Goal: Task Accomplishment & Management: Complete application form

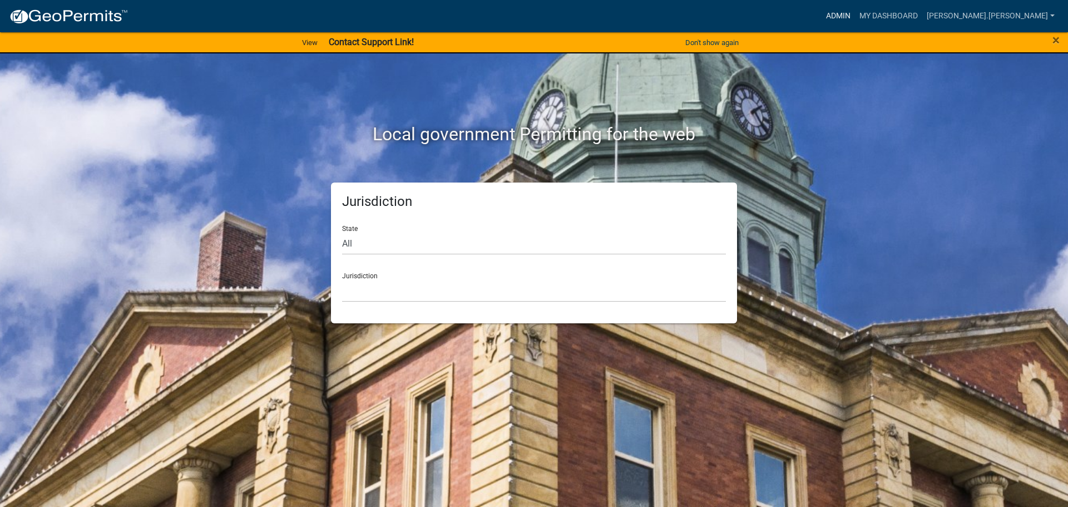
click at [855, 11] on link "Admin" at bounding box center [837, 16] width 33 height 21
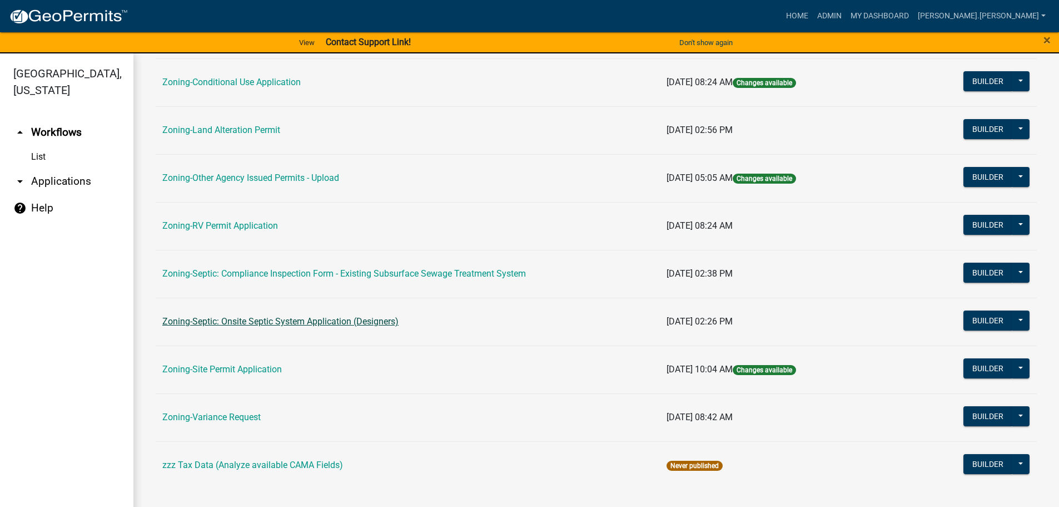
scroll to position [13, 0]
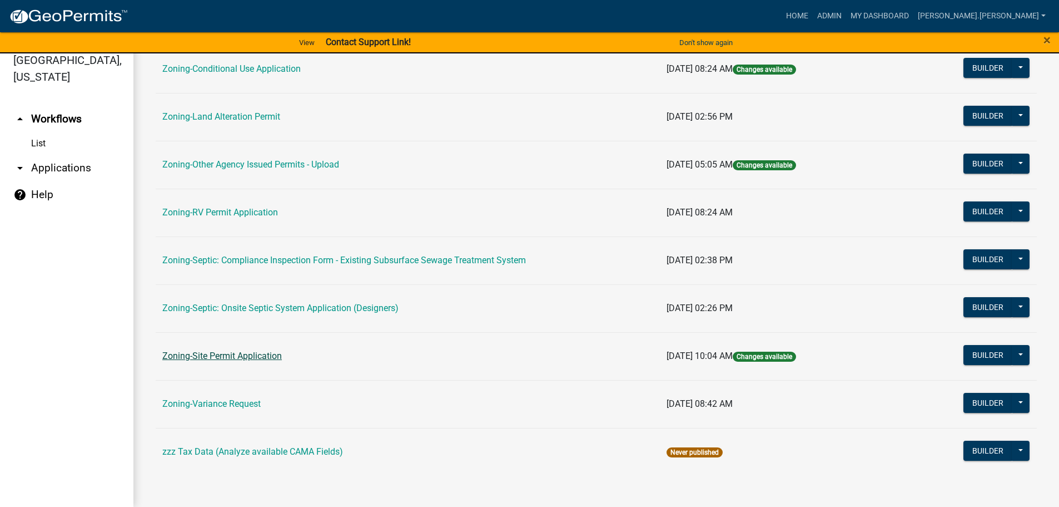
click at [246, 354] on link "Zoning-Site Permit Application" at bounding box center [222, 355] width 120 height 11
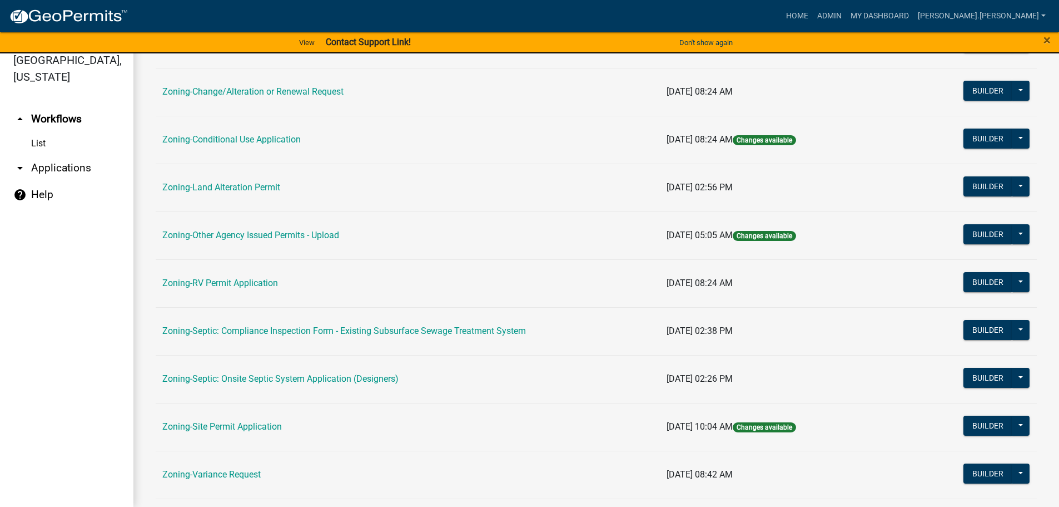
scroll to position [278, 0]
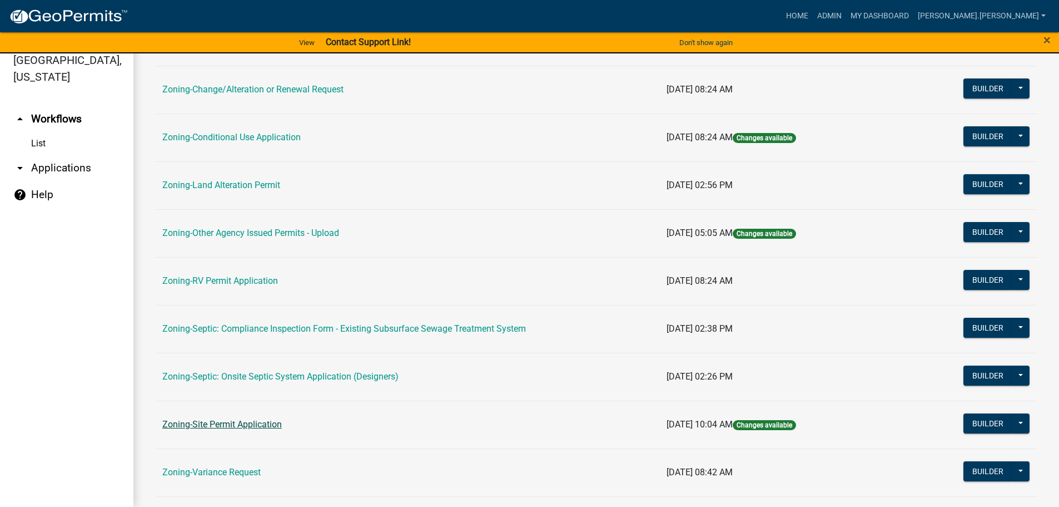
click at [231, 424] on link "Zoning-Site Permit Application" at bounding box center [222, 424] width 120 height 11
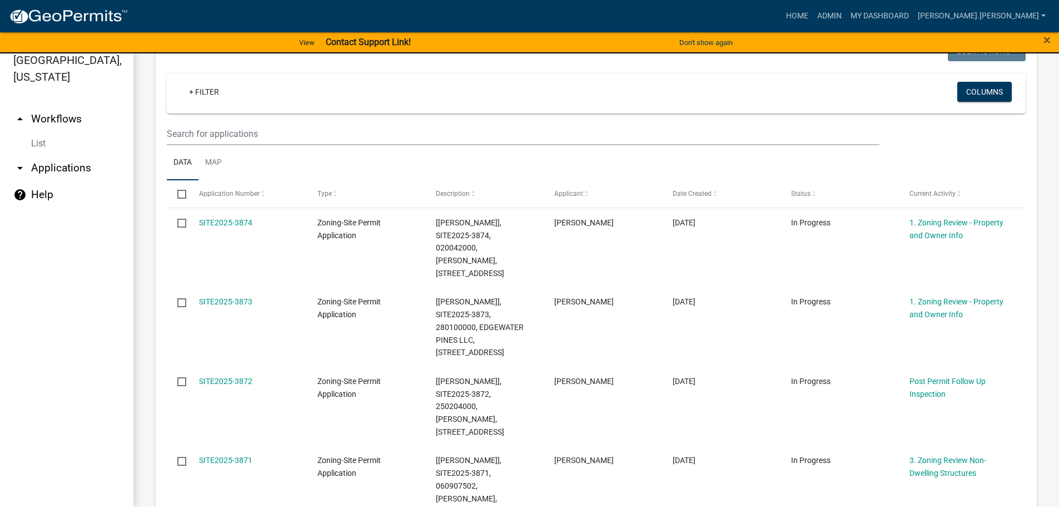
scroll to position [111, 0]
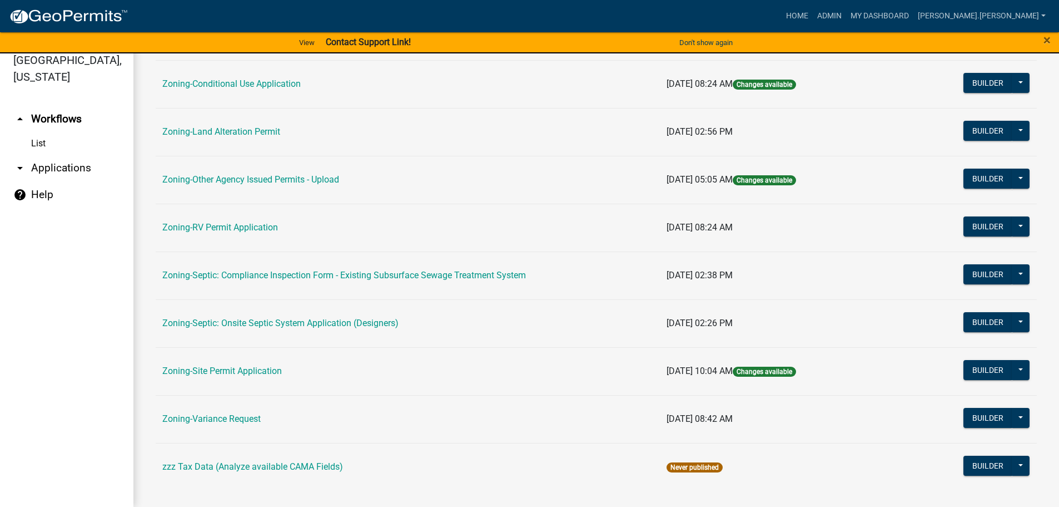
scroll to position [334, 0]
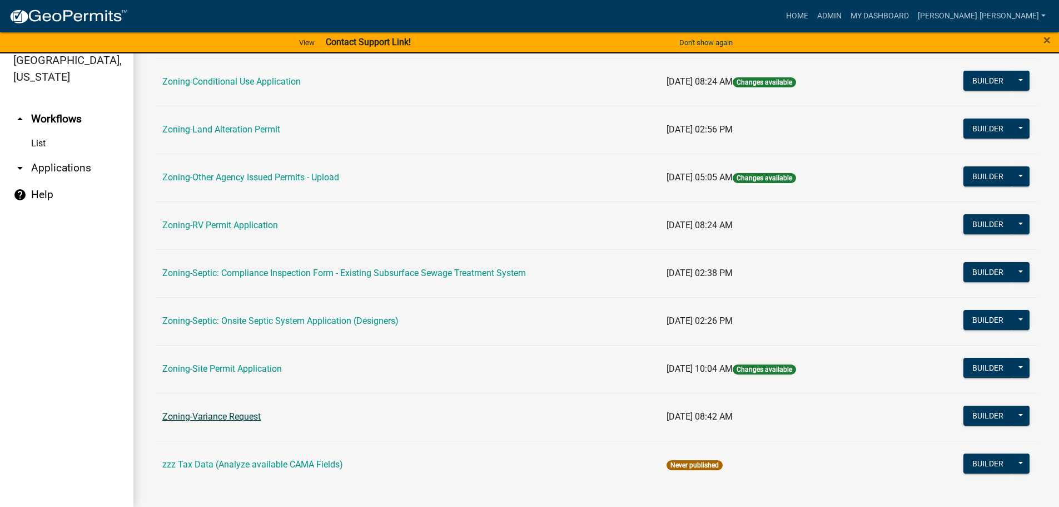
click at [228, 412] on link "Zoning-Variance Request" at bounding box center [211, 416] width 98 height 11
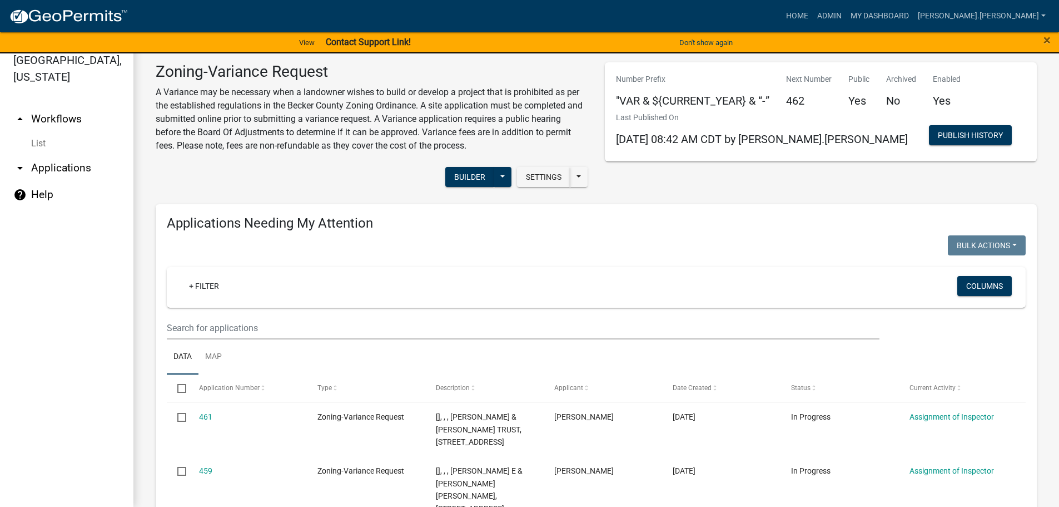
scroll to position [278, 0]
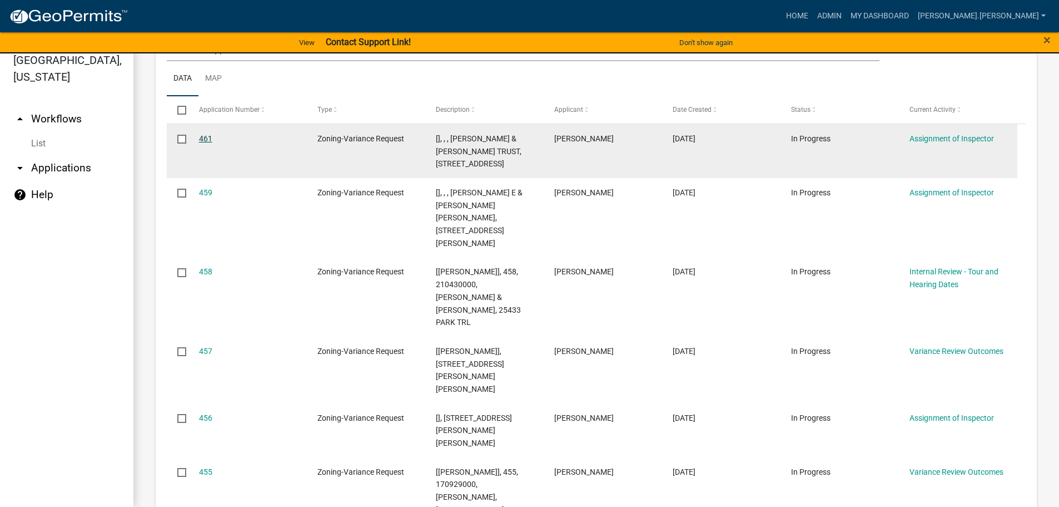
click at [200, 136] on link "461" at bounding box center [205, 138] width 13 height 9
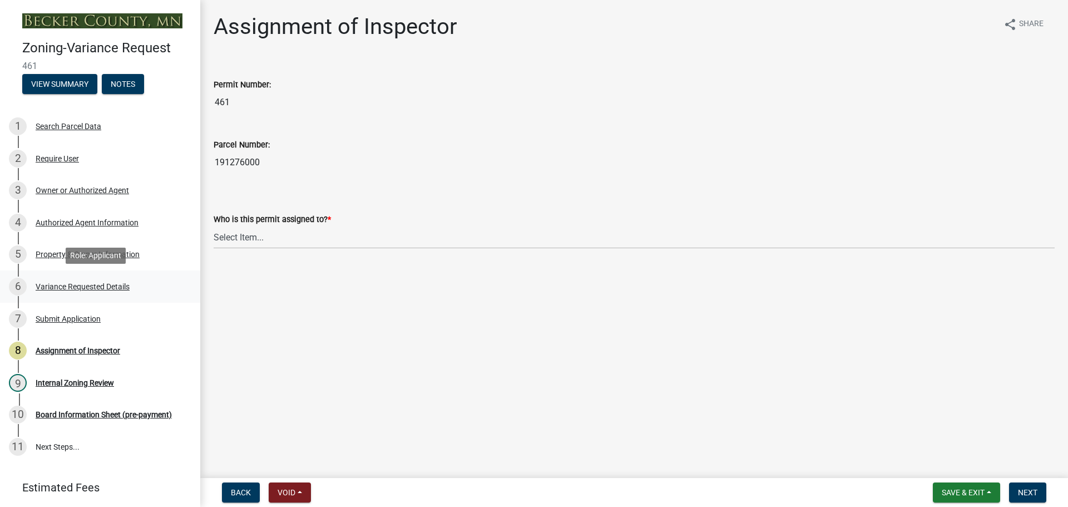
click at [119, 293] on div "6 Variance Requested Details" at bounding box center [95, 286] width 173 height 18
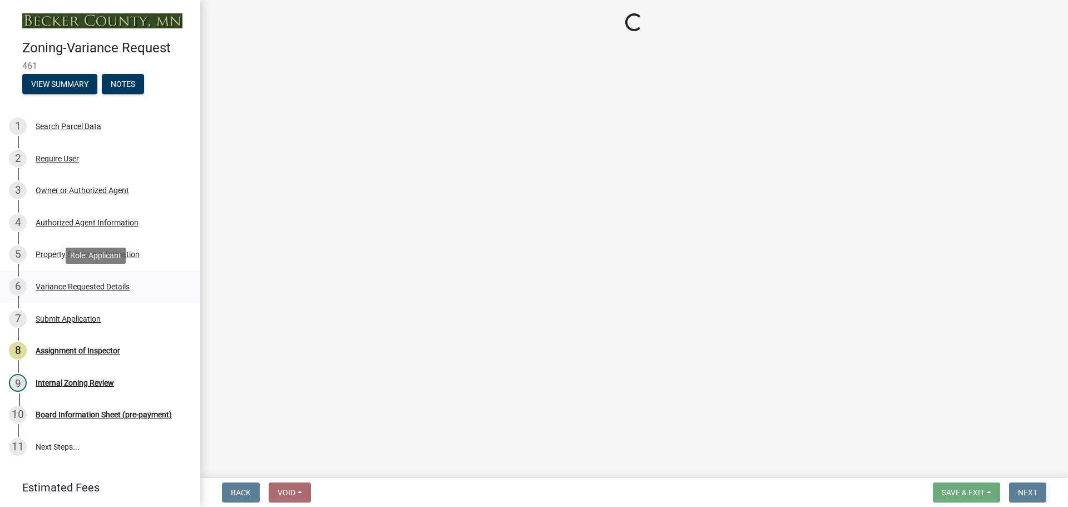
select select "a5c6235c-6fe0-43e3-9b64-f3566618e99d"
select select "a60f612c-e64d-4767-92b2-cb2f842b6e0b"
select select "bb2b5e43-03c1-4874-9abf-a65f400af928"
select select "8ea3e6c3-8fed-4904-aa20-2f643744aa0c"
select select "860afd09-da87-482b-bca4-413f5cf53582"
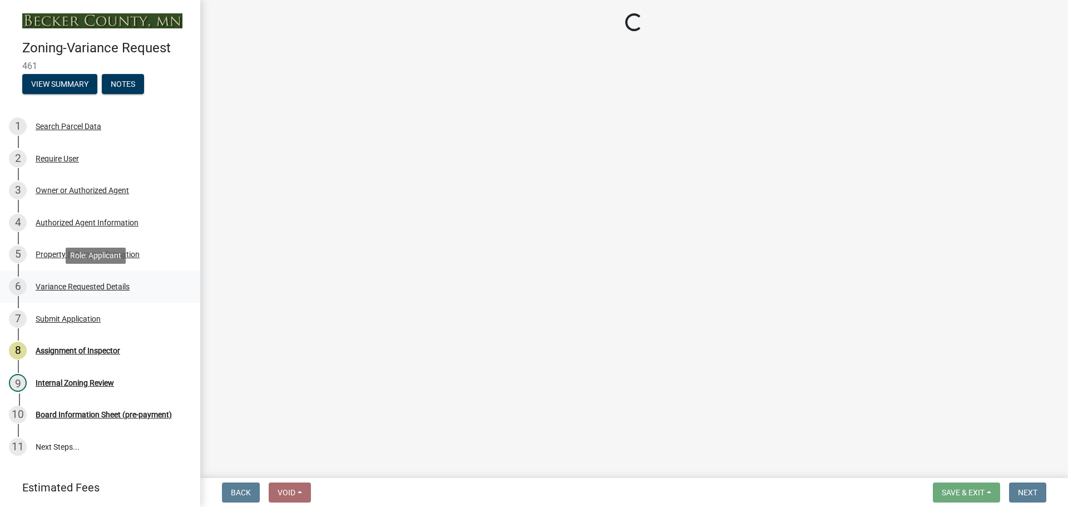
select select "ee8740c3-f4d5-48cf-ad42-c8f7342b480c"
select select "1aa51e34-4f0a-4095-a3f3-287665056048"
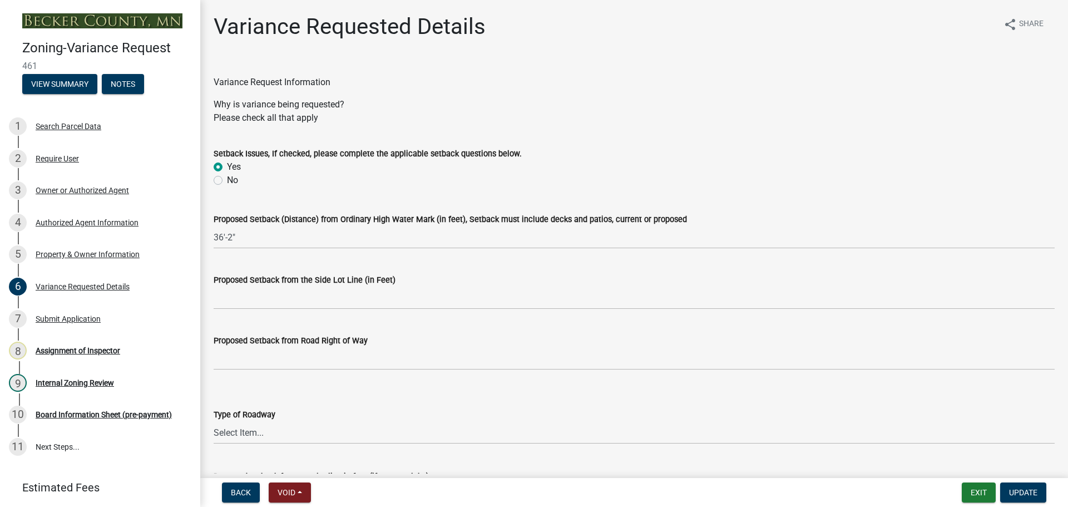
drag, startPoint x: 420, startPoint y: 345, endPoint x: 343, endPoint y: 141, distance: 218.2
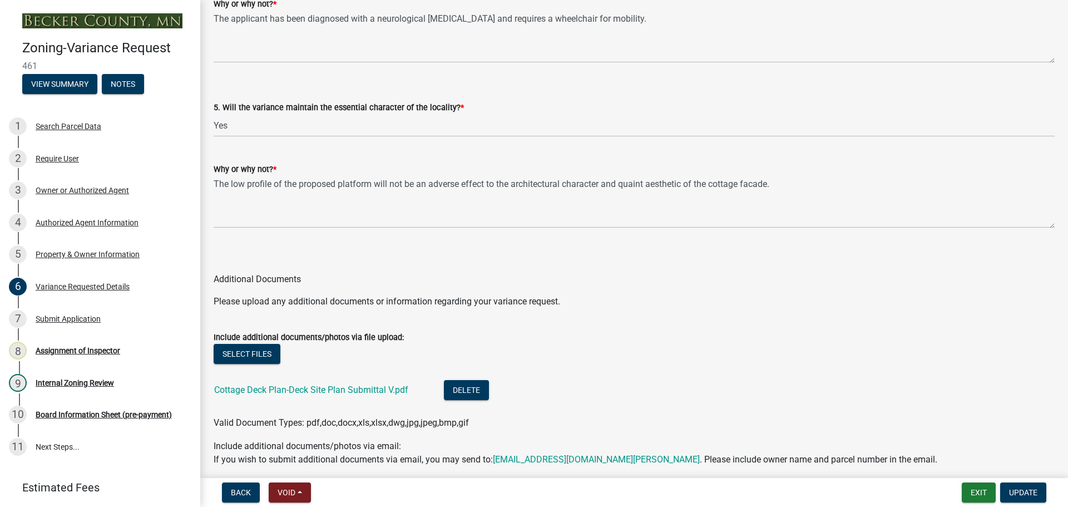
scroll to position [2362, 0]
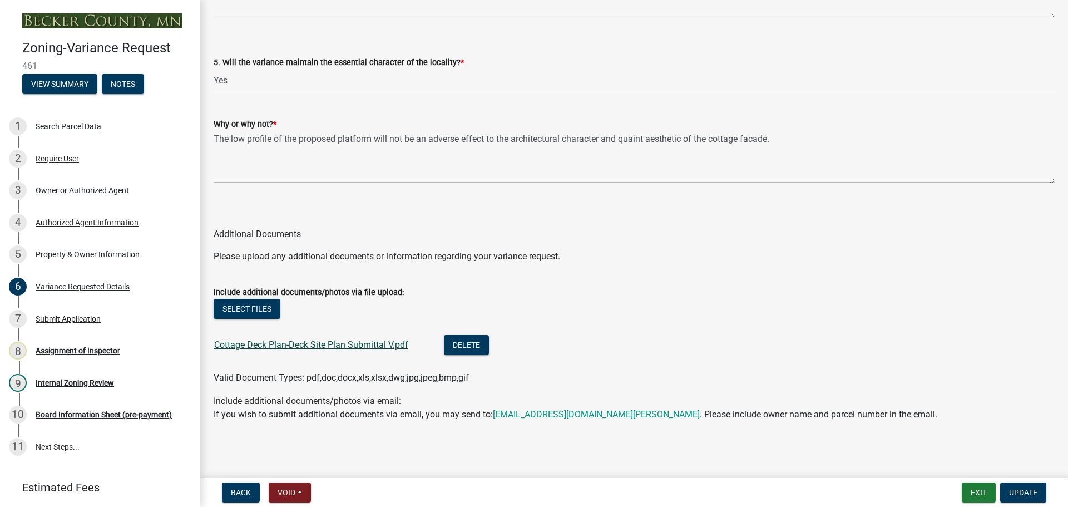
click at [304, 340] on link "Cottage Deck Plan-Deck Site Plan Submittal V.pdf" at bounding box center [311, 344] width 194 height 11
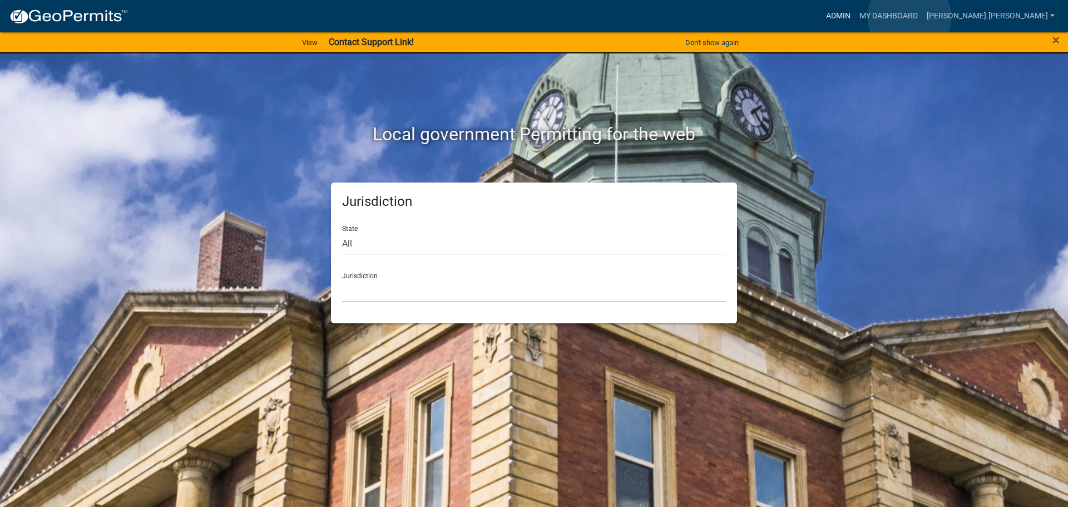
click at [855, 17] on link "Admin" at bounding box center [837, 16] width 33 height 21
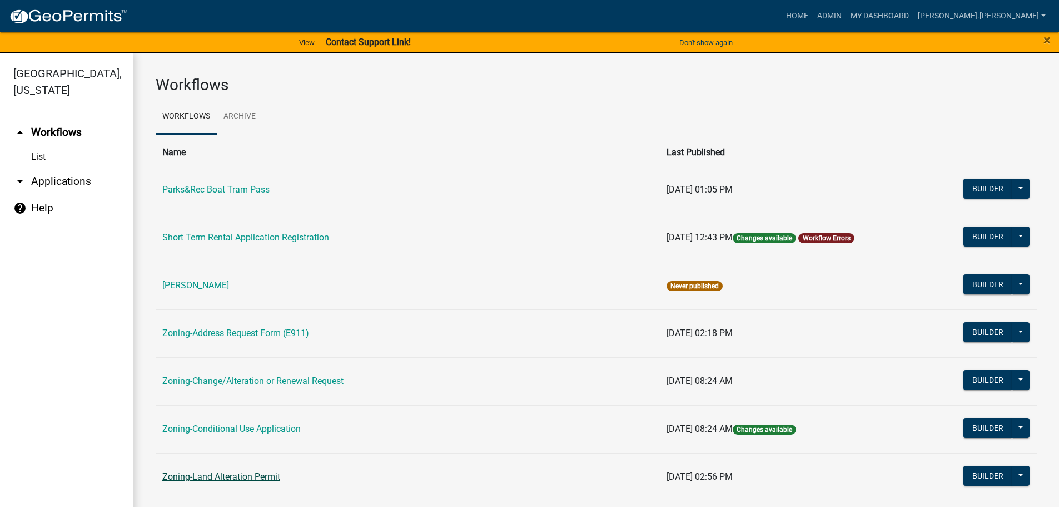
click at [217, 475] on link "Zoning-Land Alteration Permit" at bounding box center [221, 476] width 118 height 11
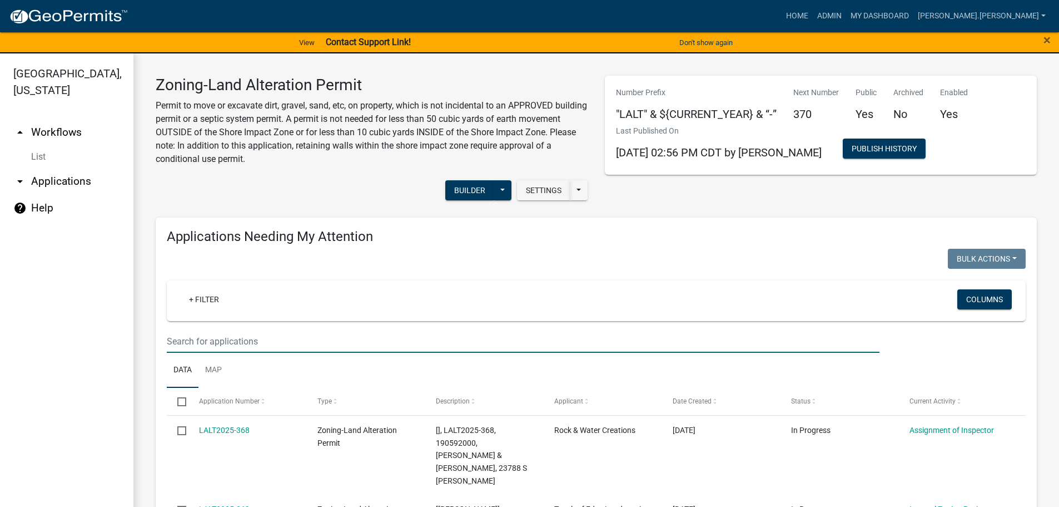
click at [243, 335] on input "text" at bounding box center [523, 341] width 713 height 23
type input "coff"
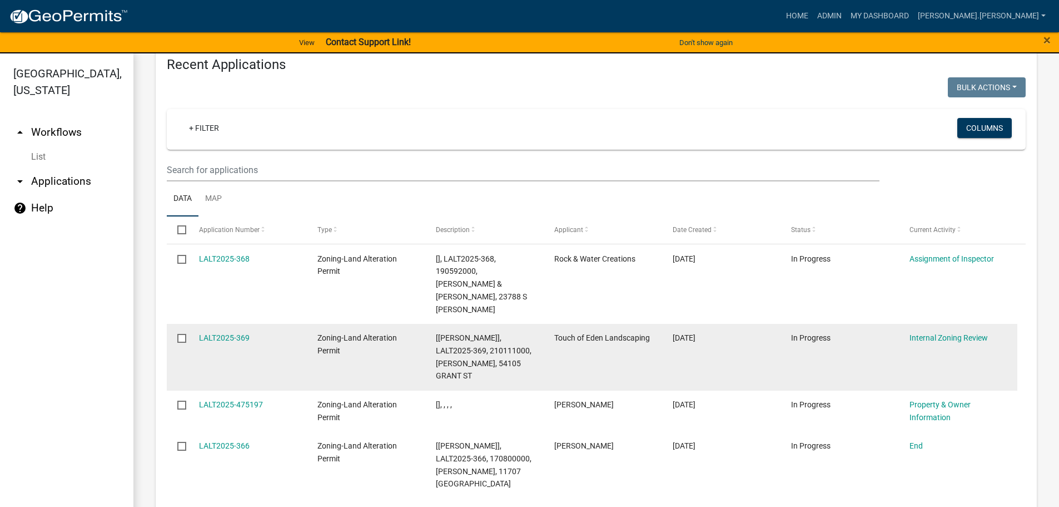
scroll to position [500, 0]
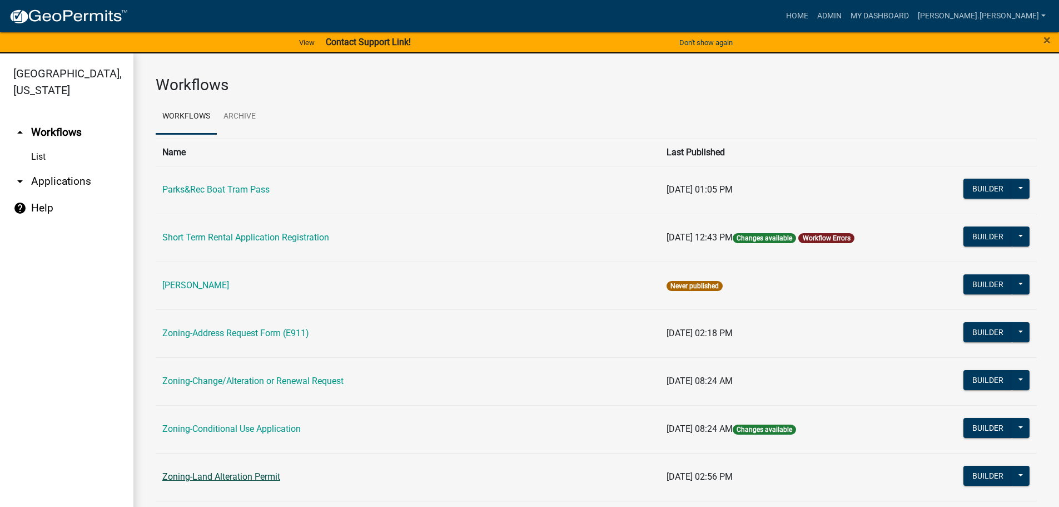
click at [183, 479] on link "Zoning-Land Alteration Permit" at bounding box center [221, 476] width 118 height 11
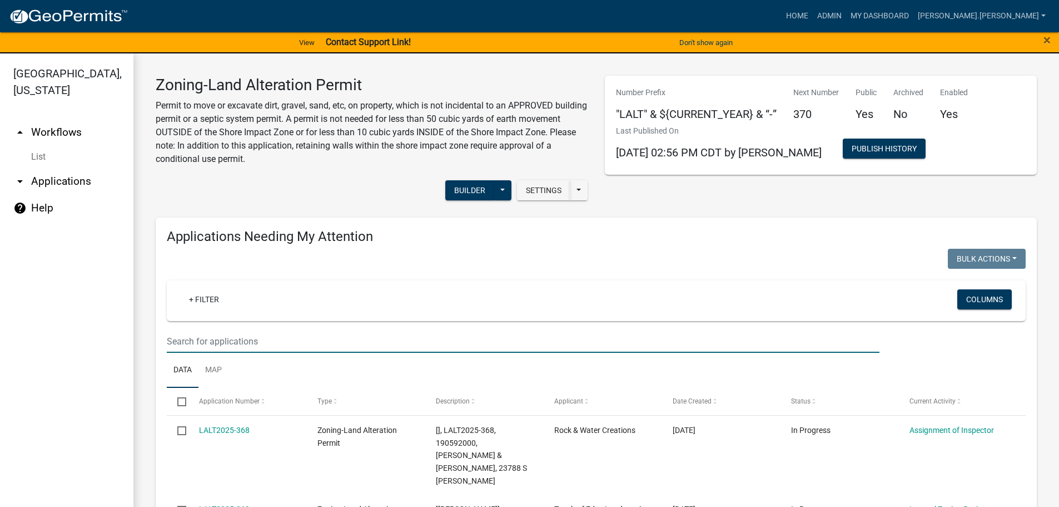
click at [328, 337] on input "text" at bounding box center [523, 341] width 713 height 23
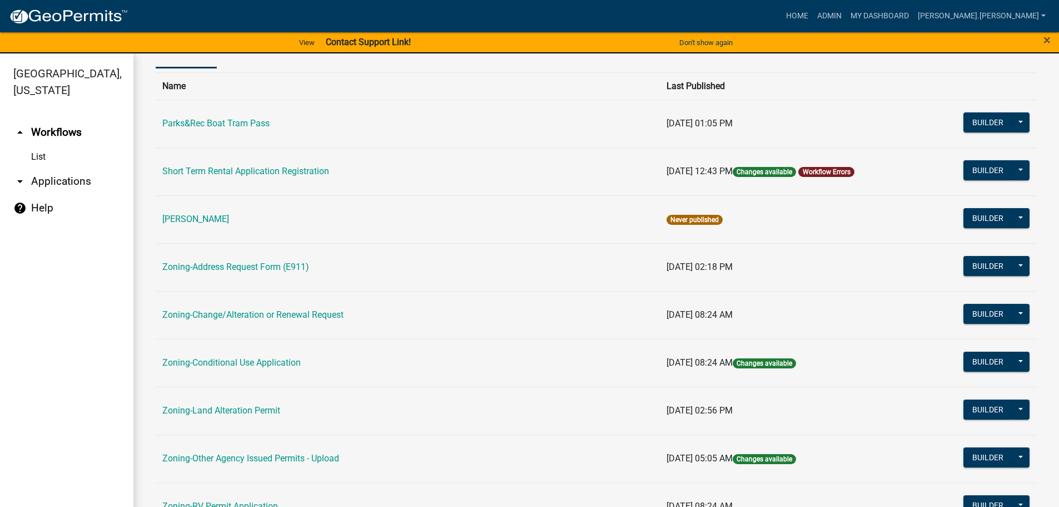
scroll to position [222, 0]
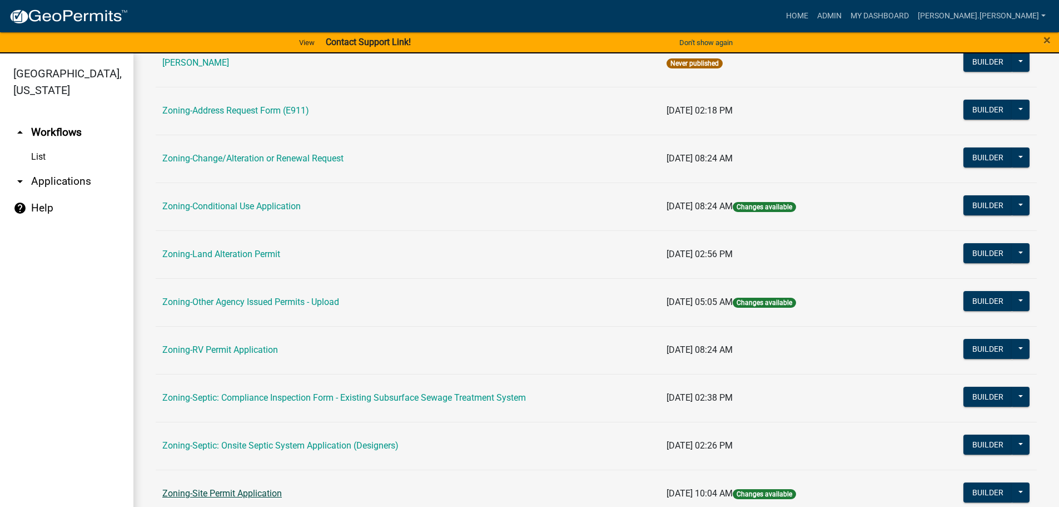
click at [240, 494] on link "Zoning-Site Permit Application" at bounding box center [222, 493] width 120 height 11
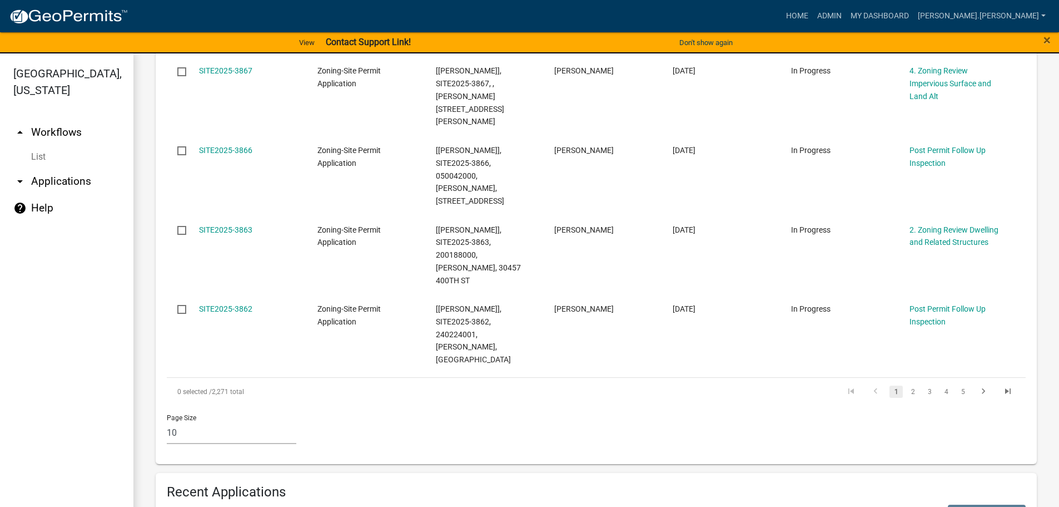
scroll to position [890, 0]
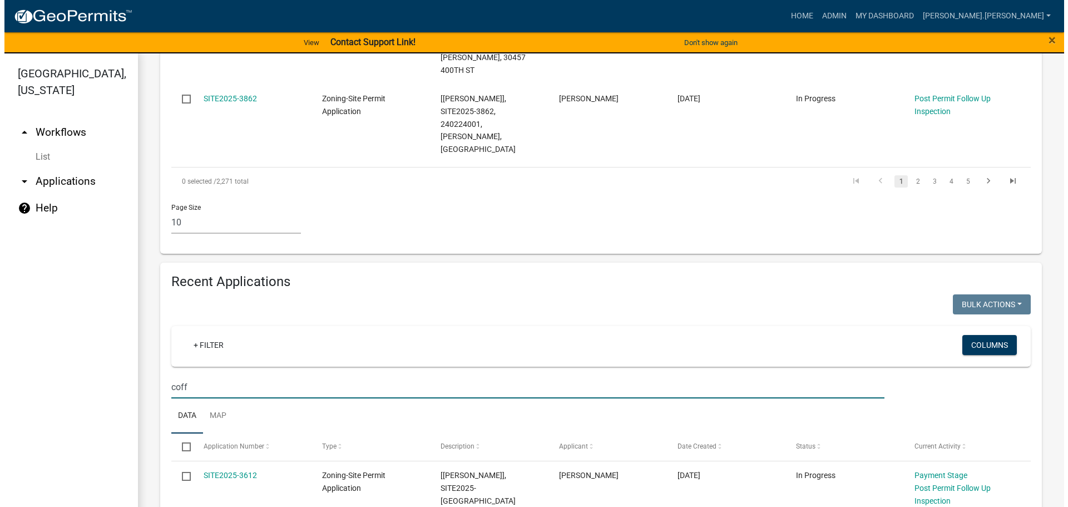
scroll to position [1019, 0]
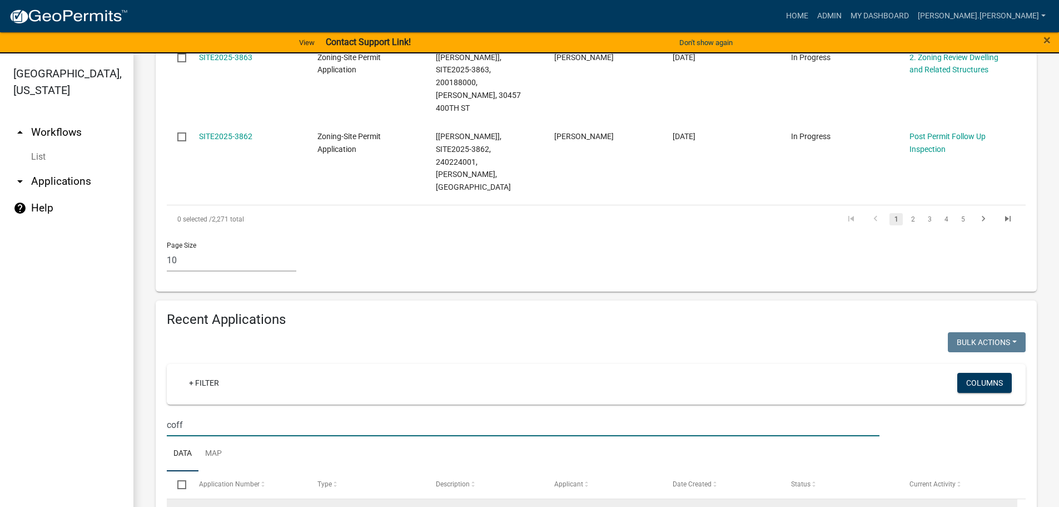
type input "coff"
click at [206, 506] on link "SITE2025-3612" at bounding box center [225, 512] width 53 height 9
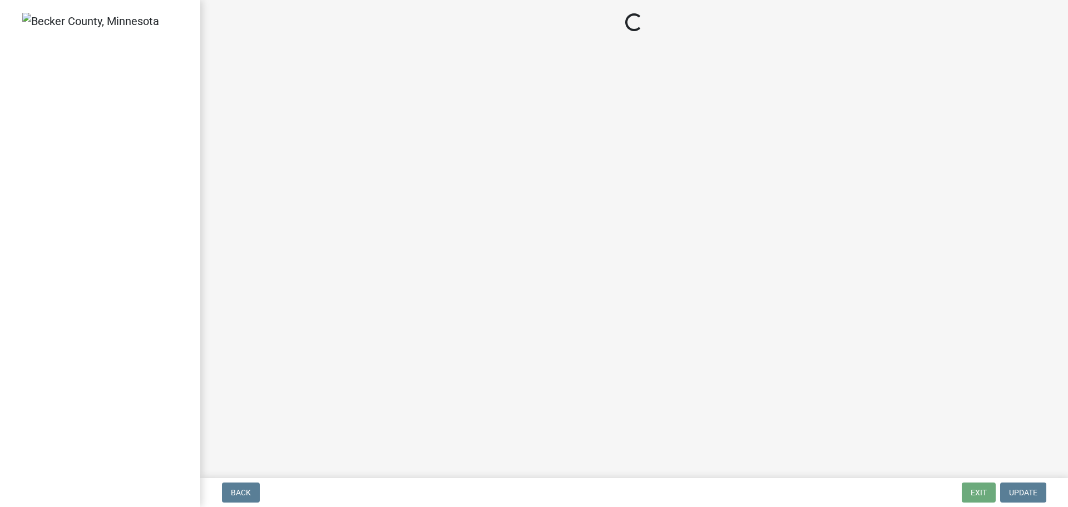
select select "2: 1"
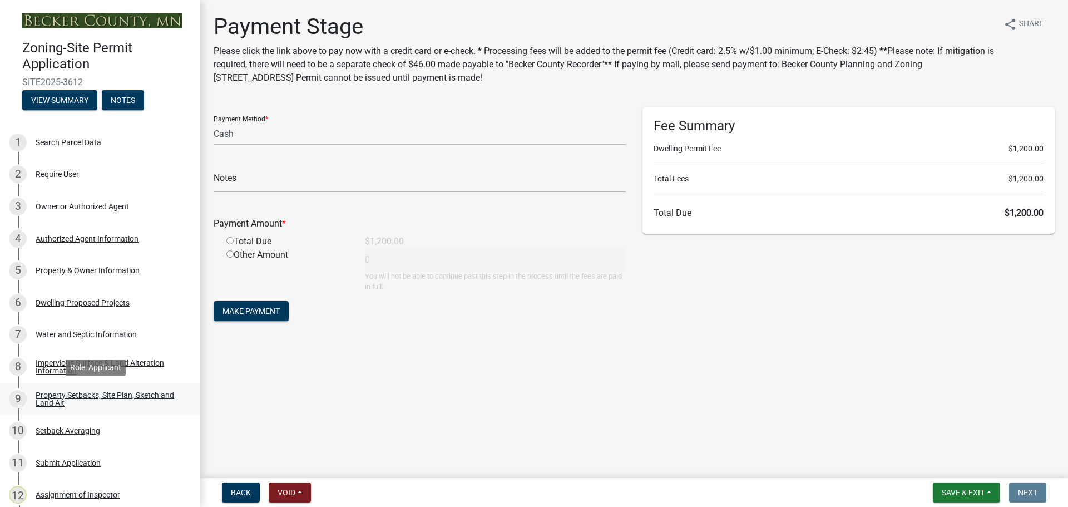
click at [113, 394] on div "Property Setbacks, Site Plan, Sketch and Land Alt" at bounding box center [109, 399] width 147 height 16
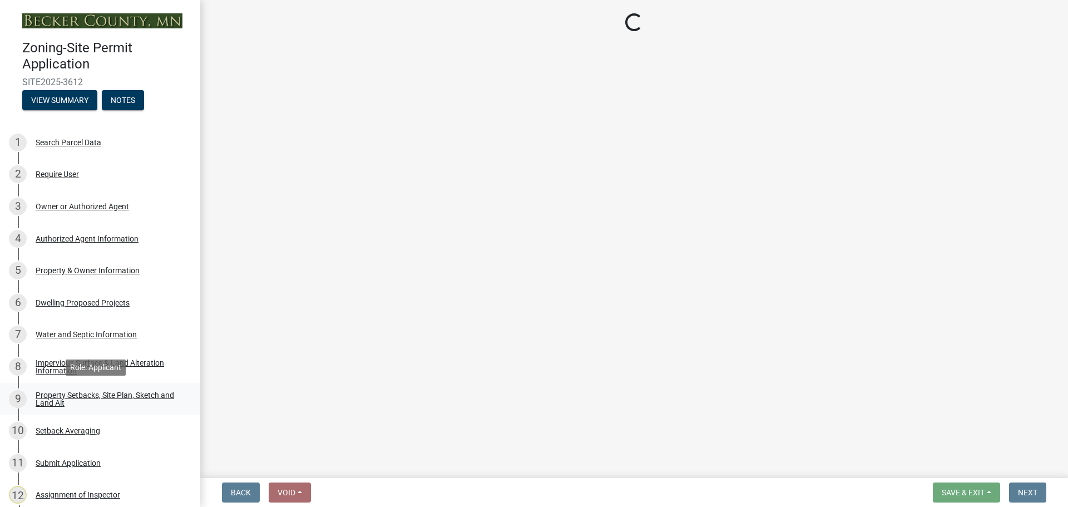
select select "7b13c63f-e699-4112-b373-98fbd28ec536"
select select "544c5d6e-477c-4f57-b56d-e2ca810aeaa1"
select select "b56a4575-9846-47cf-8067-c59a4853da22"
select select "12f785fb-c378-4b18-841c-21c73dc99083"
select select "e8ab2dc3-aa3f-46f3-9b4a-37eb25ad84af"
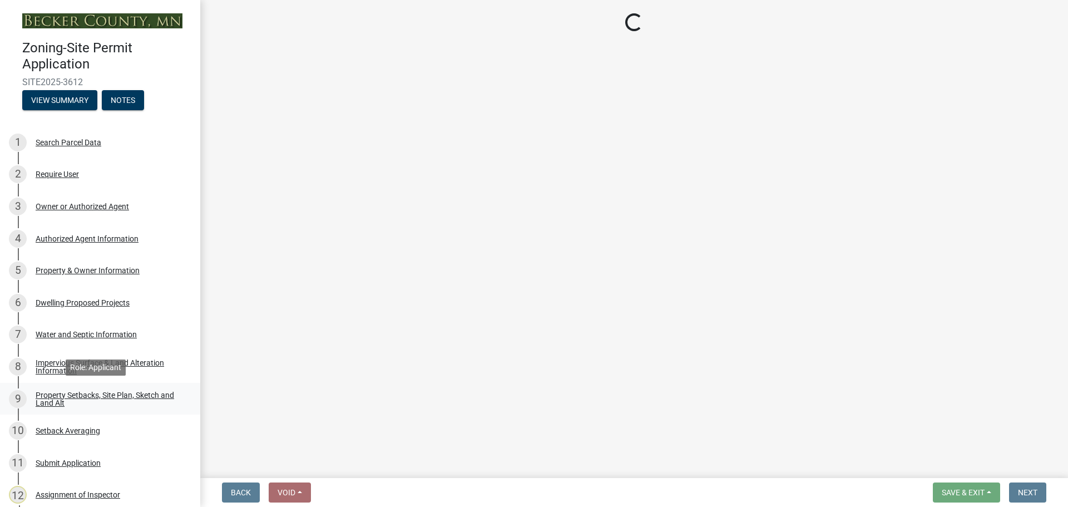
select select "27b2a8b4-abf6-463e-8c0c-7c5d2b4fe26f"
select select "5ad4ab64-b44e-481c-9000-9e5907aa74e1"
select select "e019de12-4845-45f2-ad10-5fb76eee0e55"
select select "c8b8ea71-7088-4e87-a493-7bc88cc2835b"
select select "1c6b2b2e-439c-462d-bb45-b31f31c95a9c"
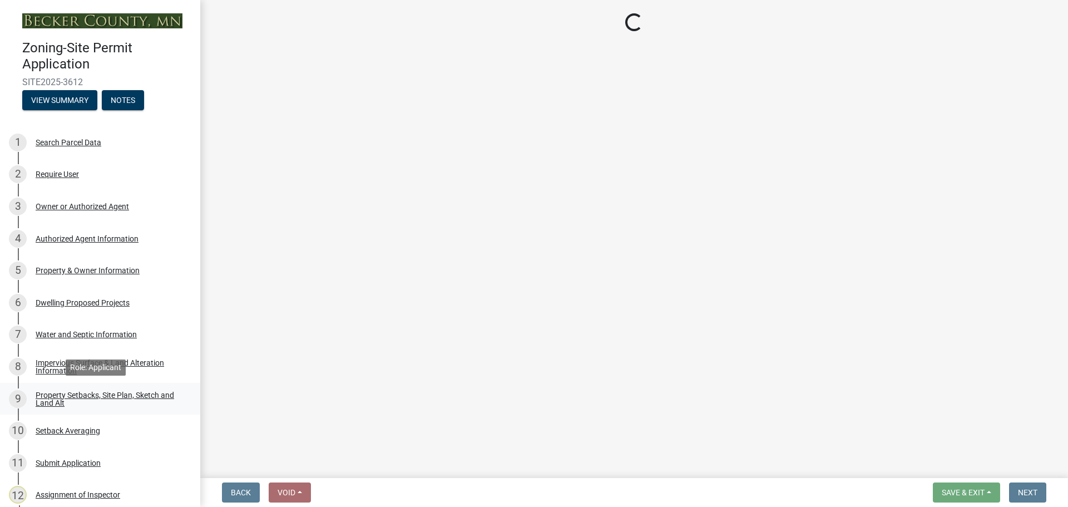
select select "f51aecae-0421-4f67-bd2d-0cff8a85c7cd"
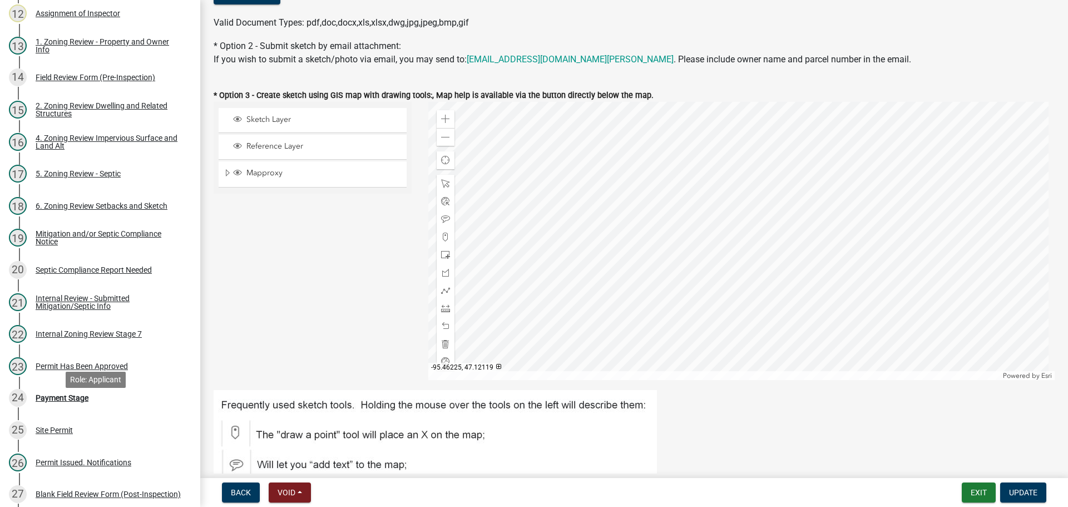
scroll to position [500, 0]
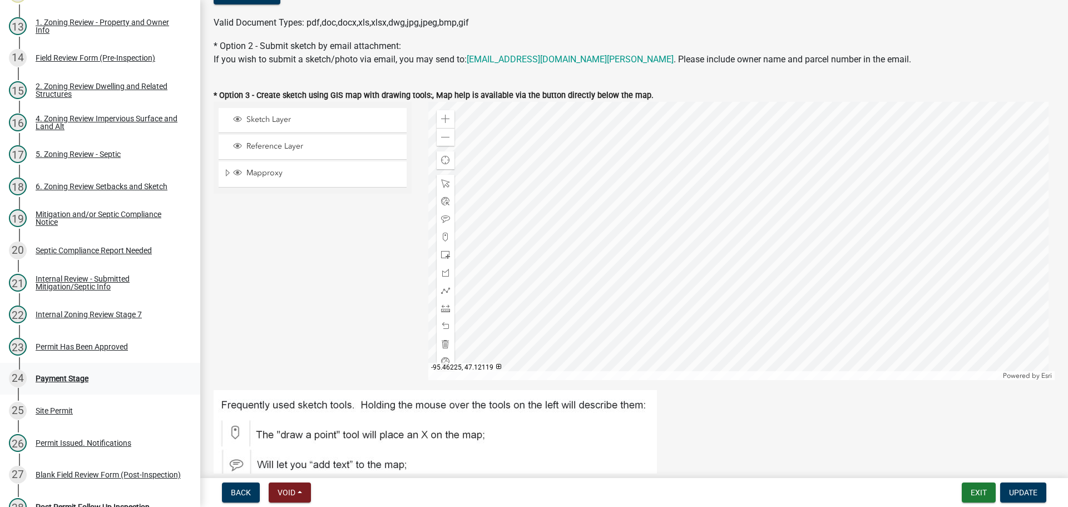
click at [72, 383] on div "24 Payment Stage" at bounding box center [95, 378] width 173 height 18
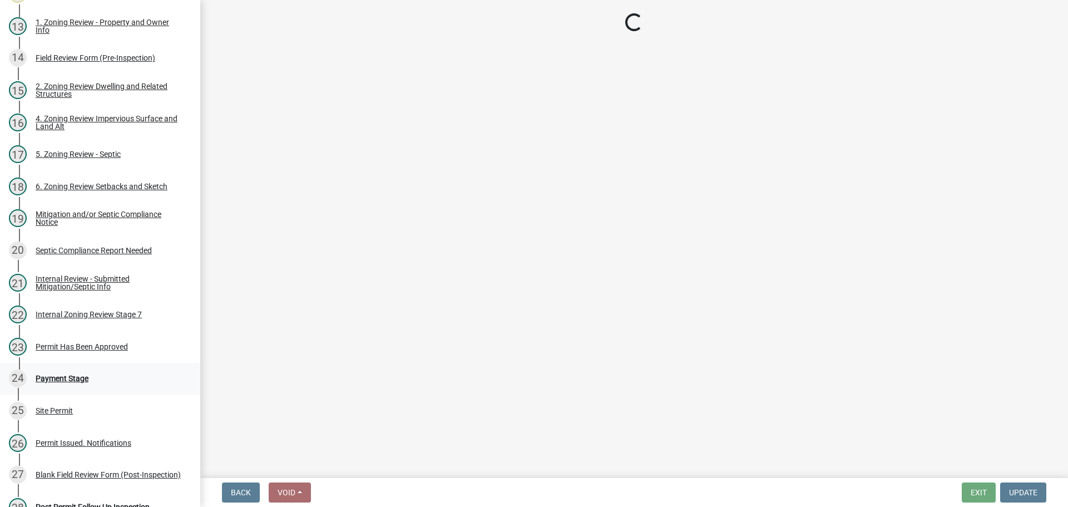
select select "2: 1"
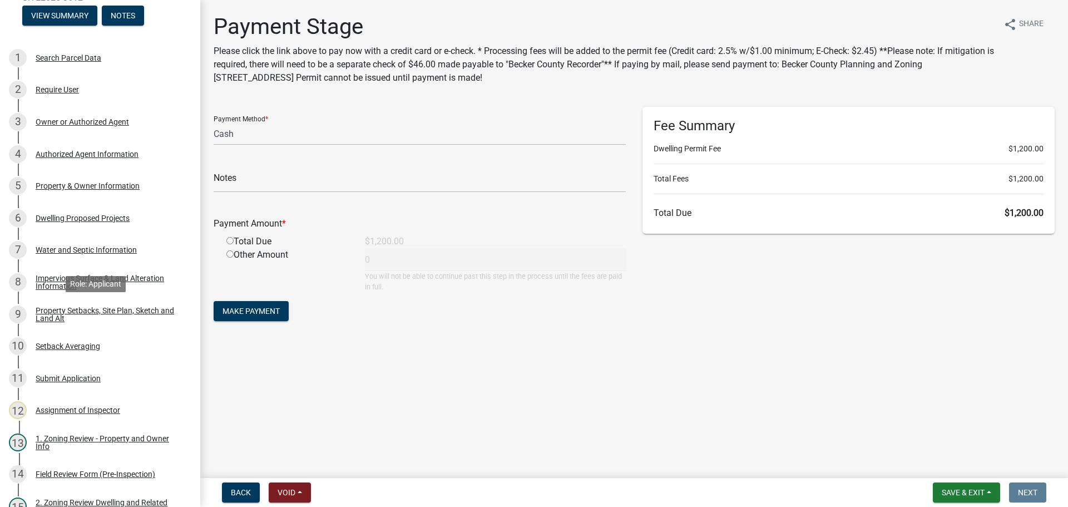
scroll to position [83, 0]
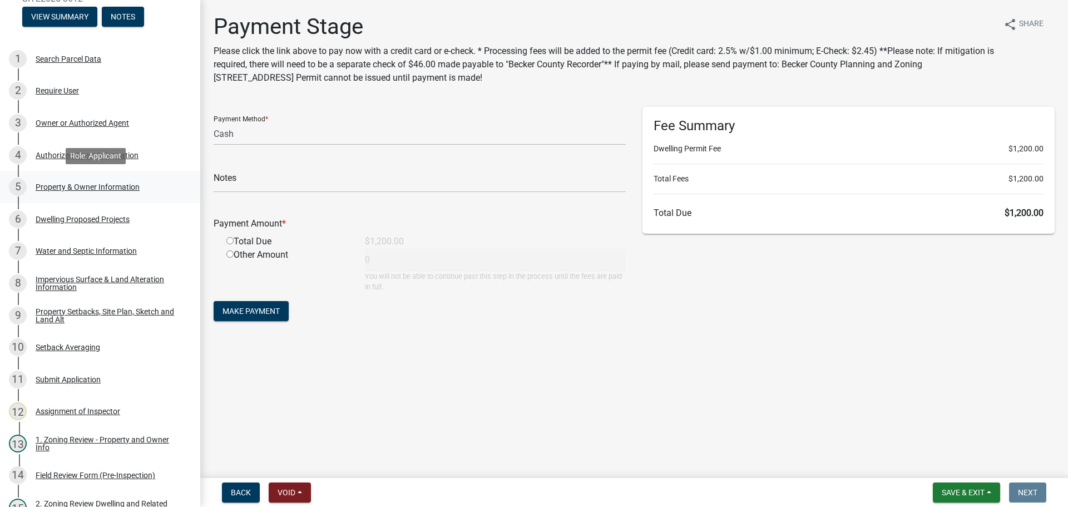
click at [132, 187] on div "Property & Owner Information" at bounding box center [88, 187] width 104 height 8
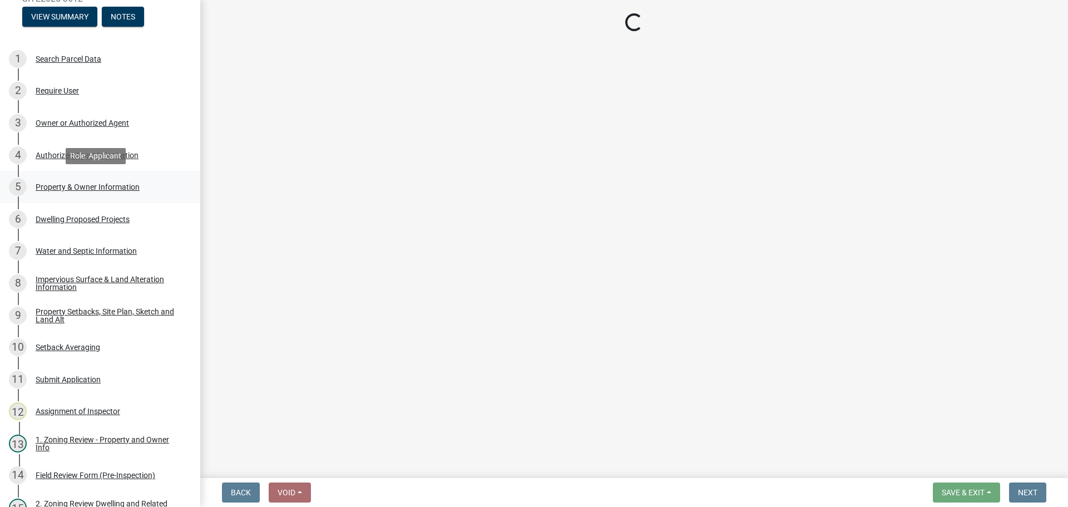
select select "5e530ebf-847c-4054-afce-89bca60f4f71"
select select "f87eba17-8ed9-4ad8-aefc-fe36a3f3544b"
select select "393a978c-6bd5-4cb2-a6a0-db6feb8732b8"
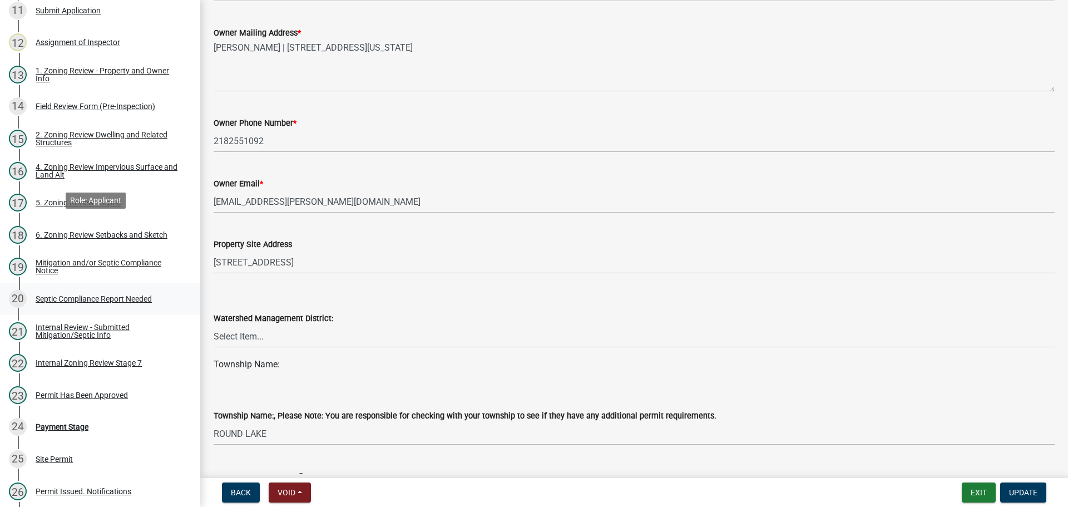
scroll to position [528, 0]
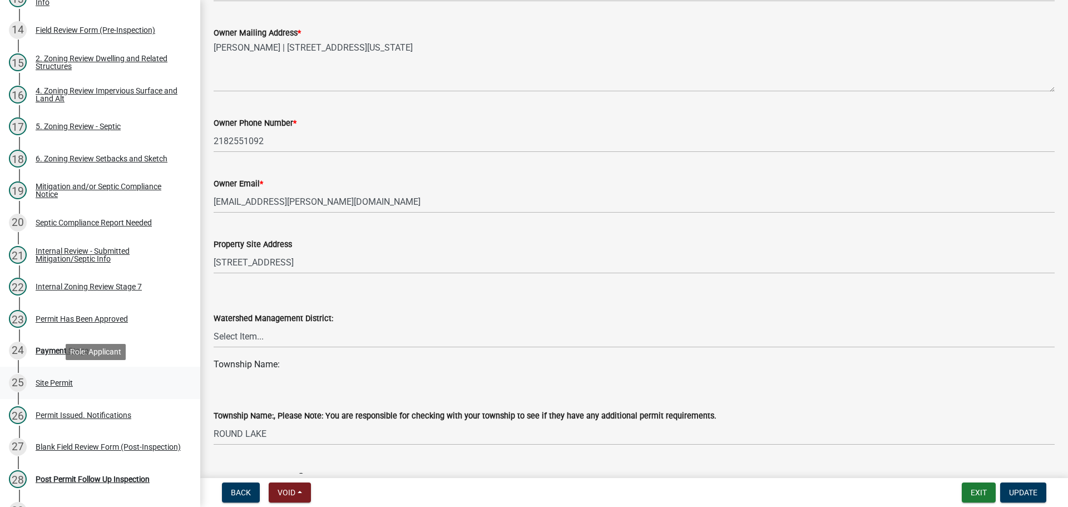
click at [76, 386] on div "25 Site Permit" at bounding box center [95, 383] width 173 height 18
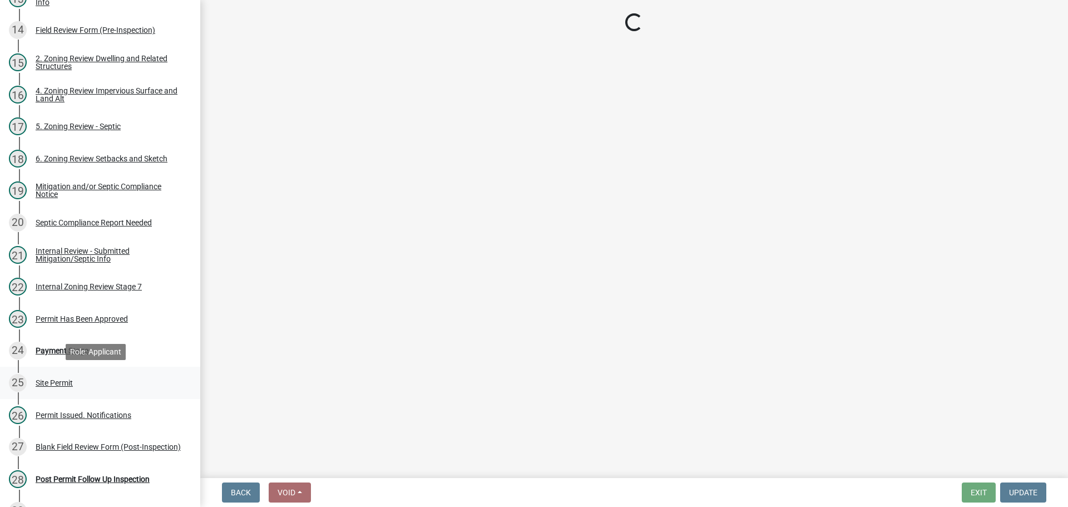
scroll to position [0, 0]
select select "5e530ebf-847c-4054-afce-89bca60f4f71"
select select "f87eba17-8ed9-4ad8-aefc-fe36a3f3544b"
select select "393a978c-6bd5-4cb2-a6a0-db6feb8732b8"
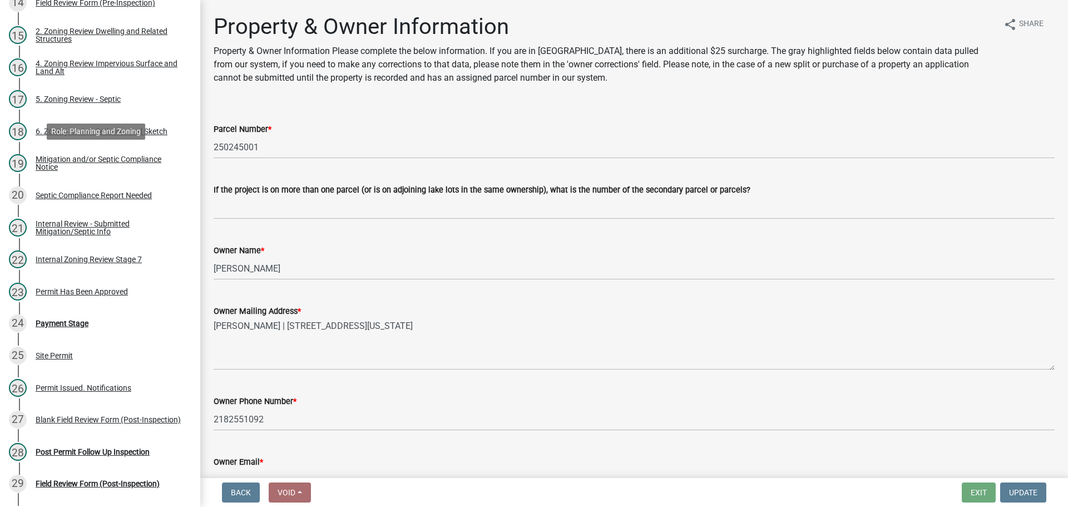
scroll to position [556, 0]
click at [54, 321] on div "Payment Stage" at bounding box center [62, 323] width 53 height 8
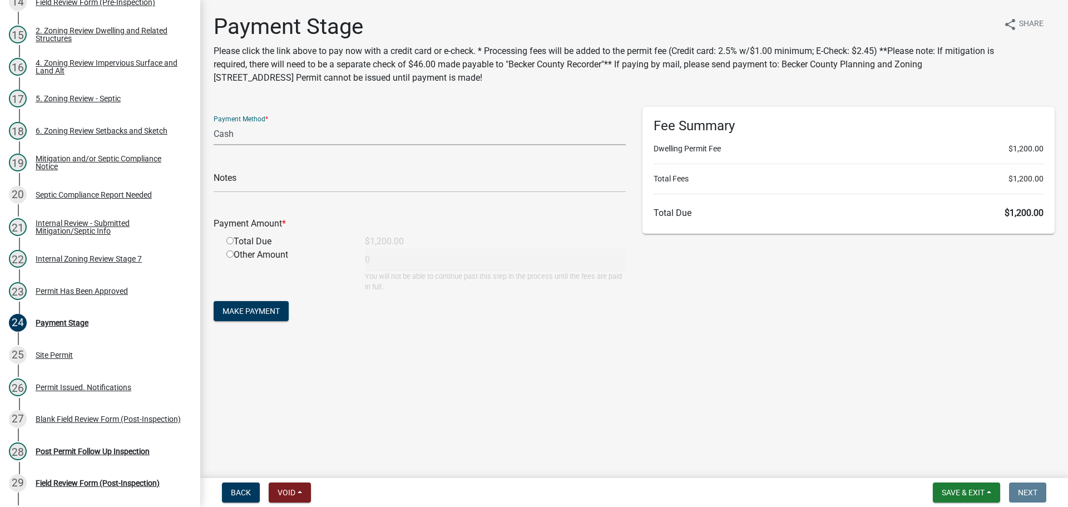
click at [277, 133] on select "Credit Card POS Check Cash Online" at bounding box center [420, 133] width 412 height 23
select select "3: 3"
click at [214, 122] on select "Credit Card POS Check Cash Online" at bounding box center [420, 133] width 412 height 23
click at [229, 239] on input "radio" at bounding box center [229, 240] width 7 height 7
radio input "true"
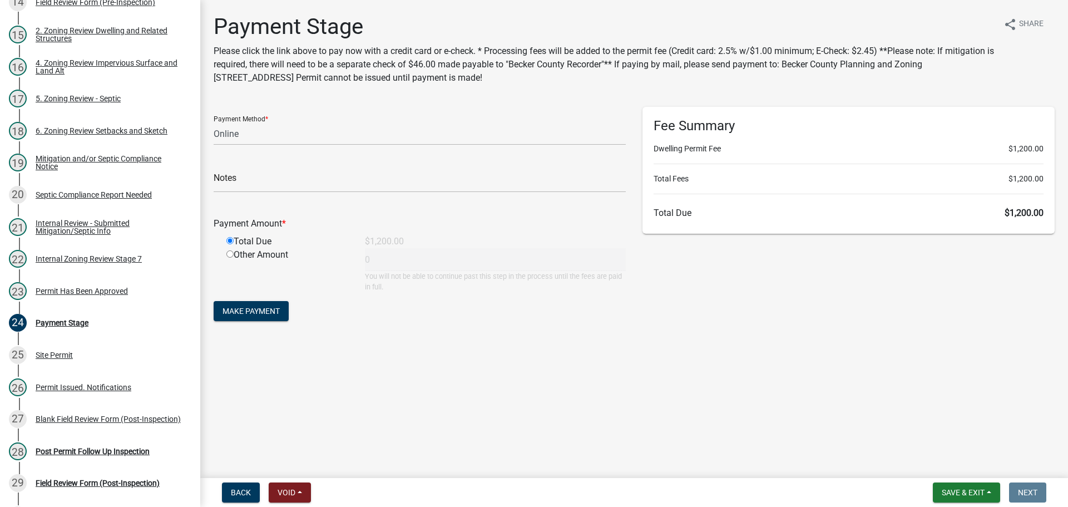
type input "1200"
click at [56, 356] on div "Site Permit" at bounding box center [54, 355] width 37 height 8
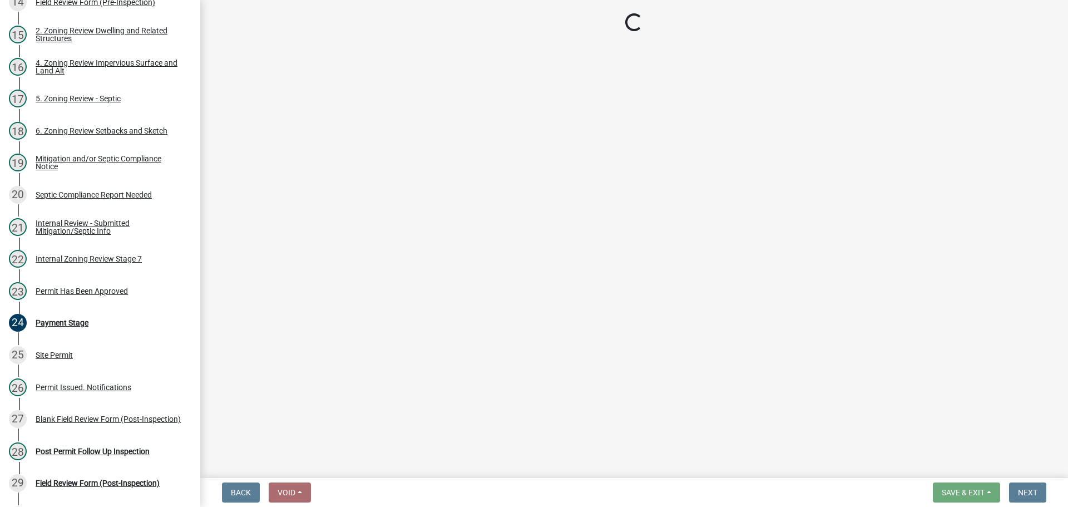
select select "3: 3"
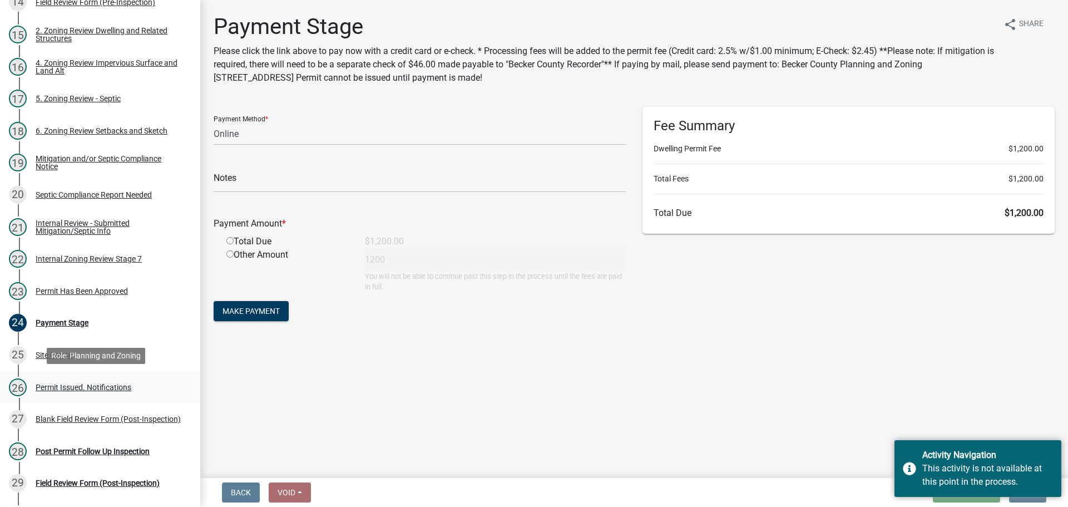
click at [66, 390] on div "Permit Issued. Notifications" at bounding box center [84, 387] width 96 height 8
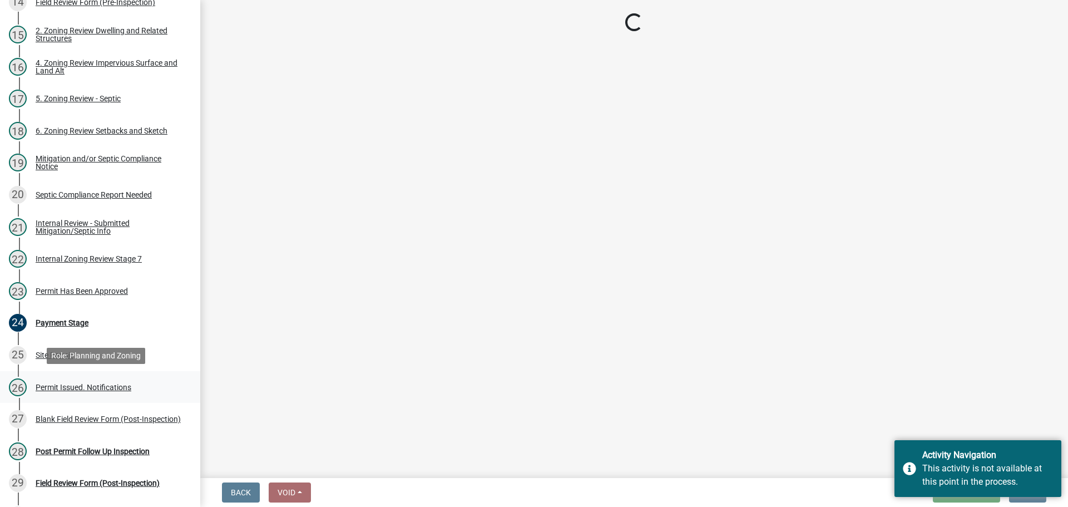
select select "3: 3"
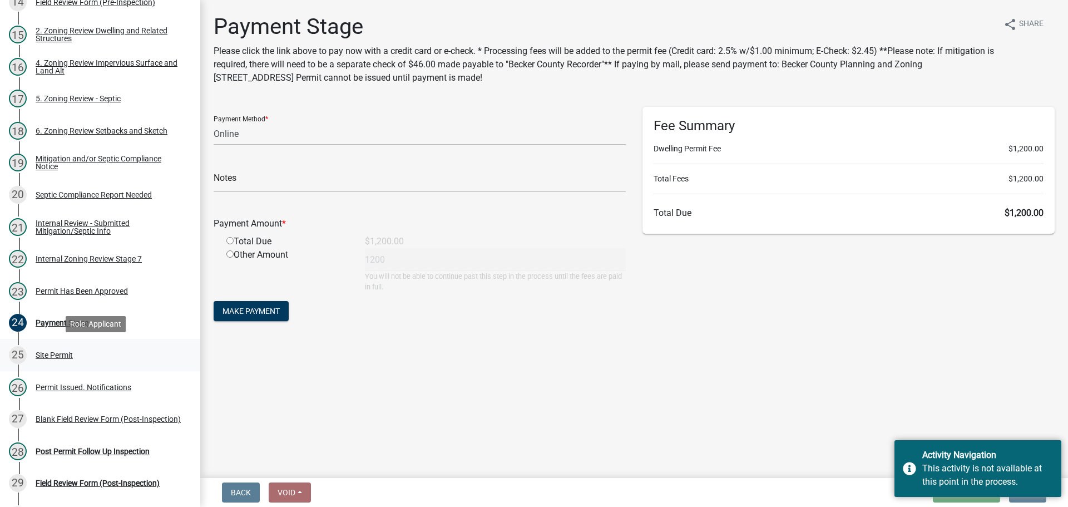
click at [68, 353] on div "Site Permit" at bounding box center [54, 355] width 37 height 8
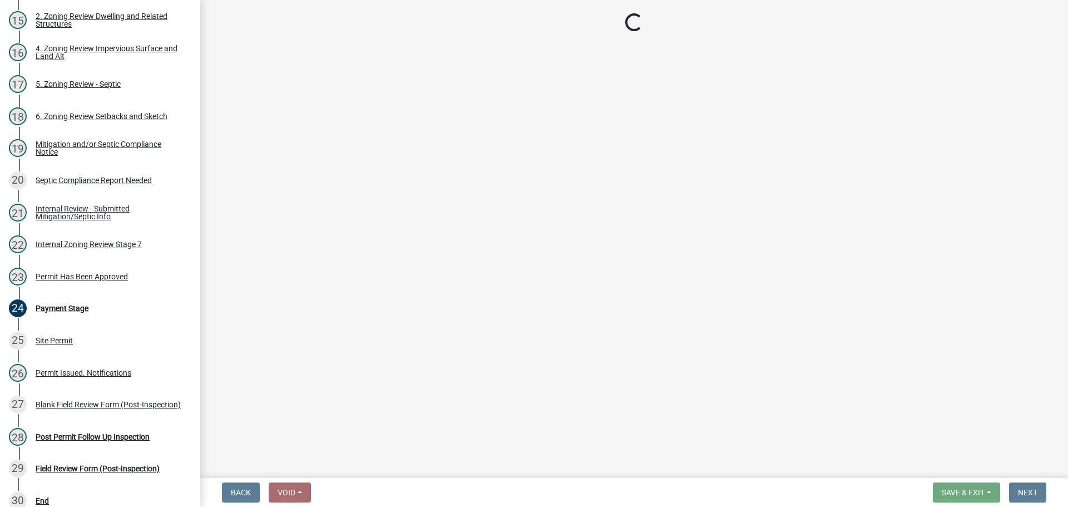
scroll to position [683, 0]
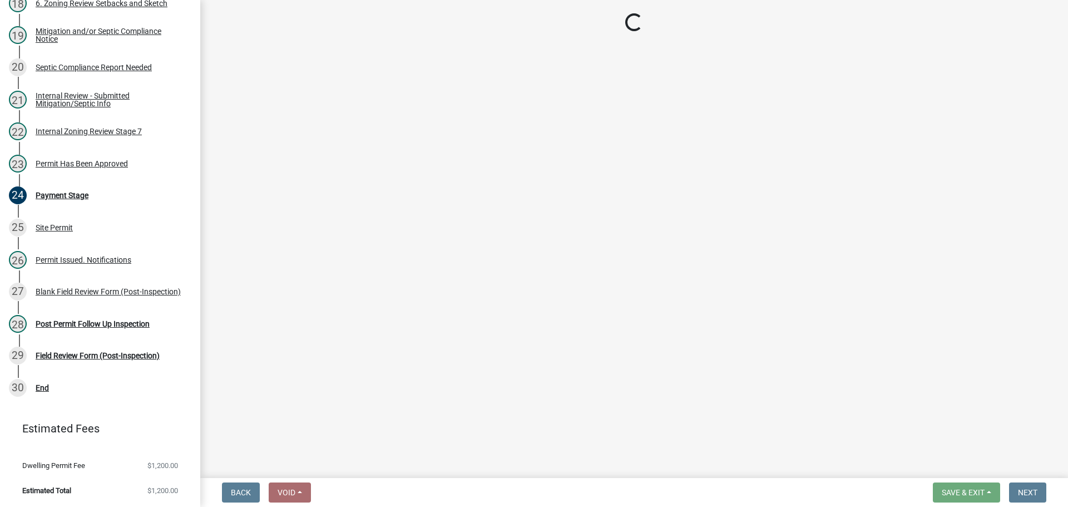
select select "3: 3"
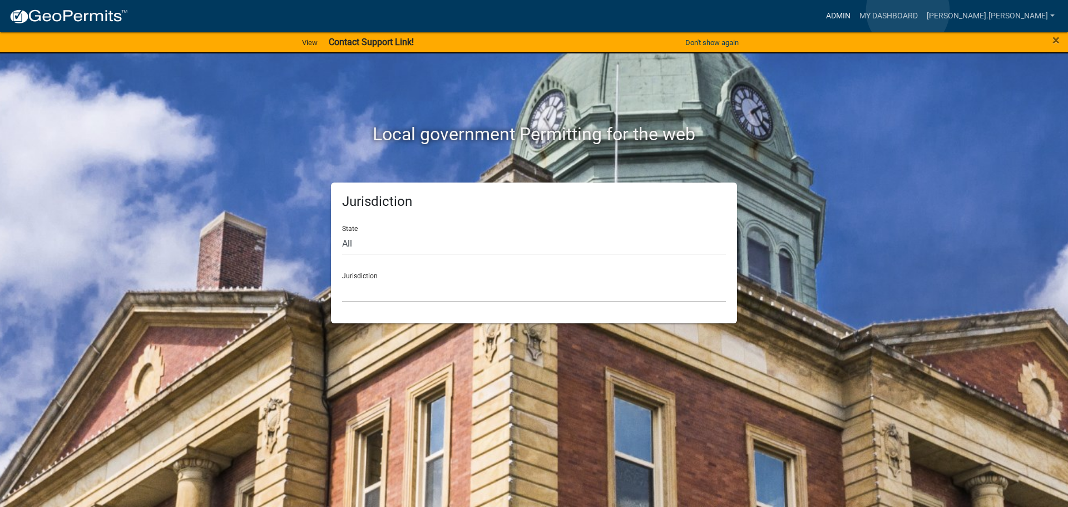
click at [855, 11] on link "Admin" at bounding box center [837, 16] width 33 height 21
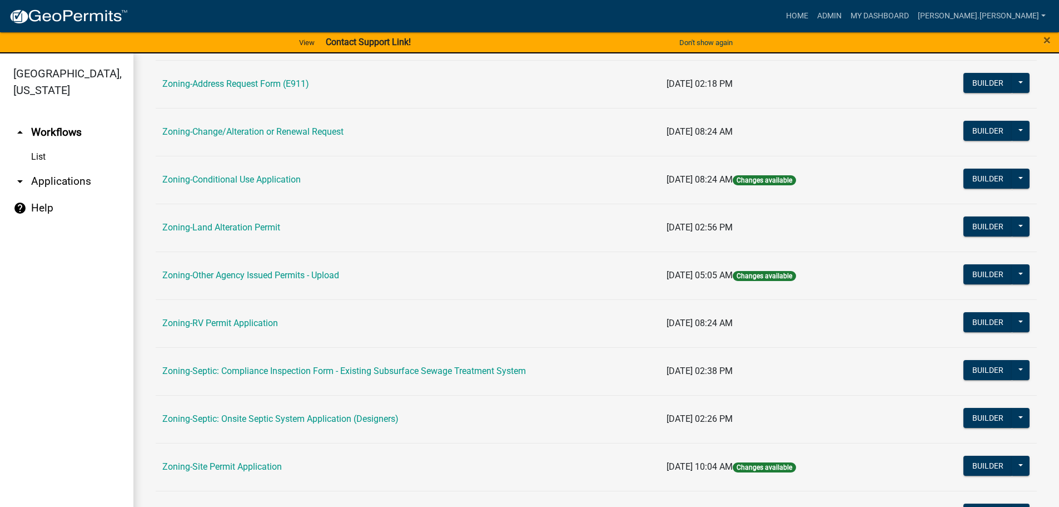
scroll to position [278, 0]
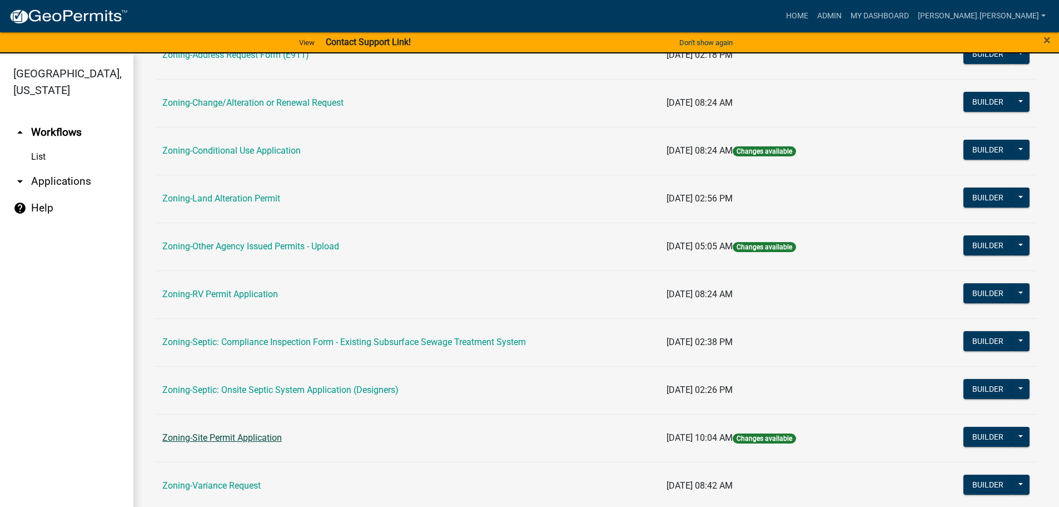
click at [213, 439] on link "Zoning-Site Permit Application" at bounding box center [222, 437] width 120 height 11
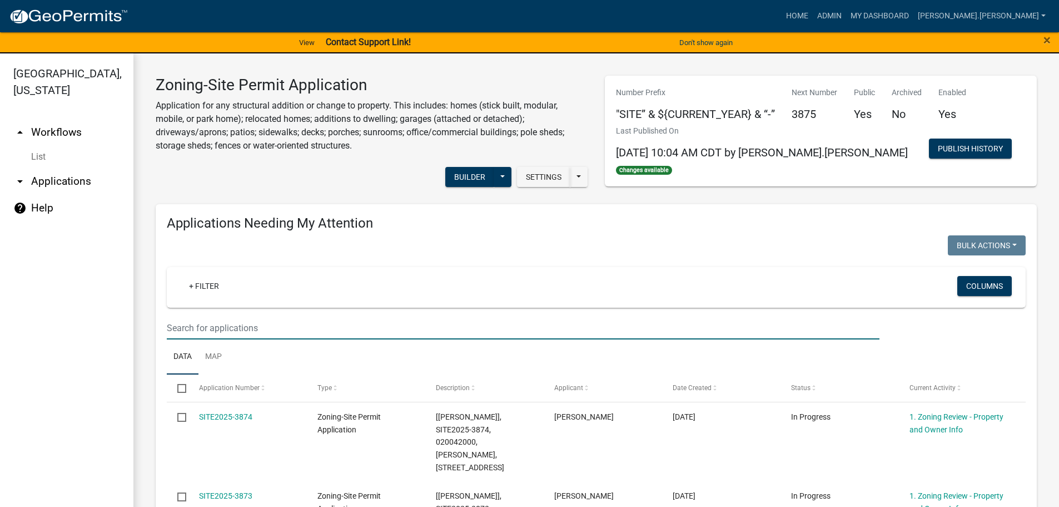
click at [333, 331] on input "text" at bounding box center [523, 327] width 713 height 23
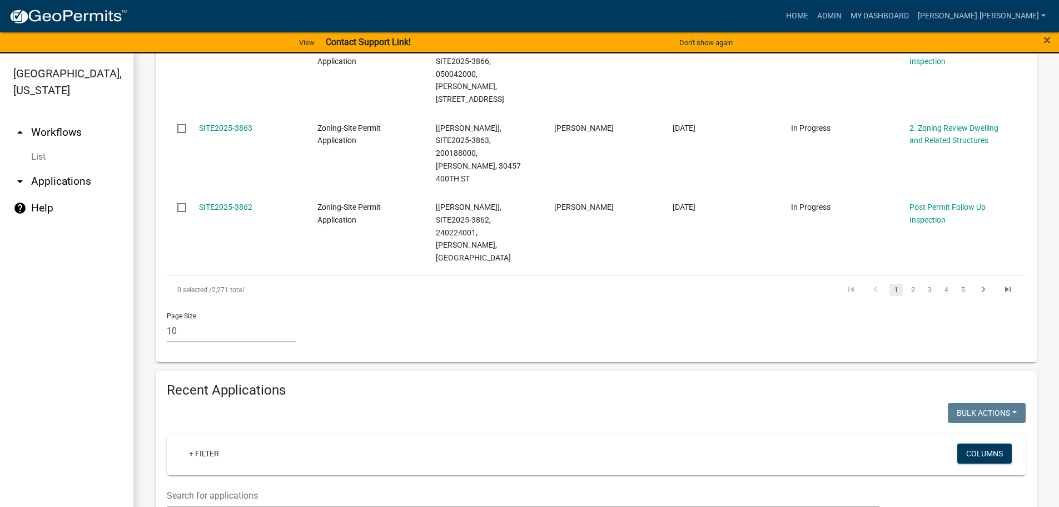
scroll to position [1001, 0]
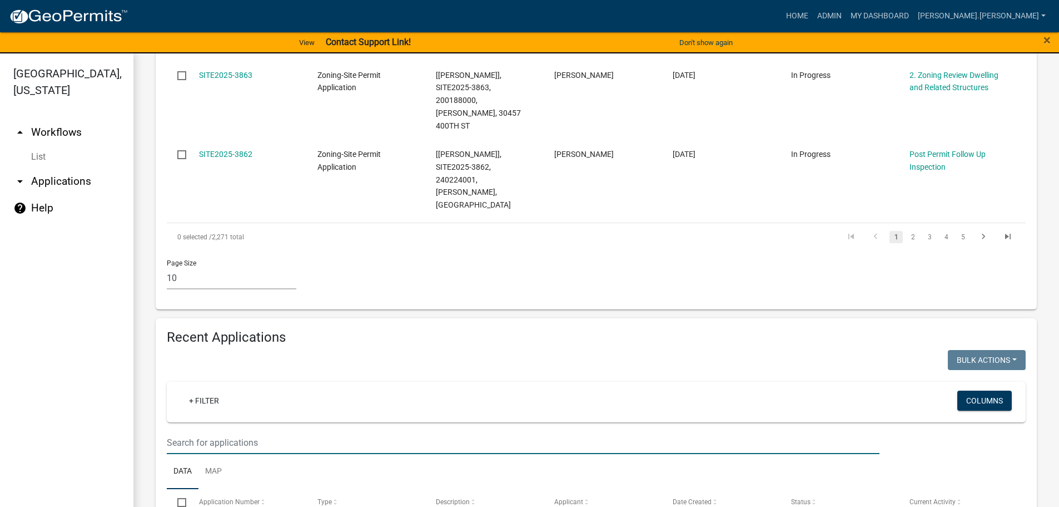
click at [349, 431] on input "text" at bounding box center [523, 442] width 713 height 23
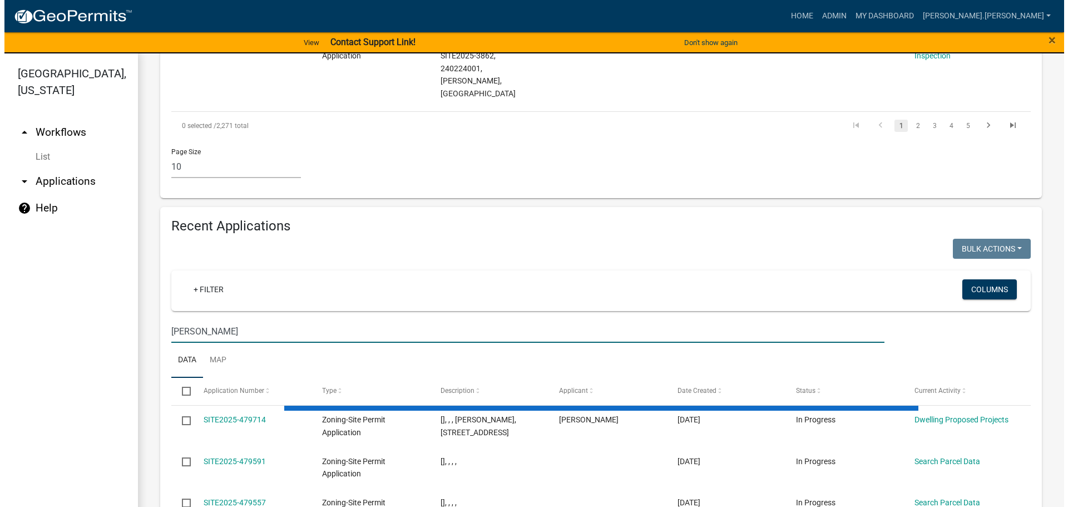
scroll to position [977, 0]
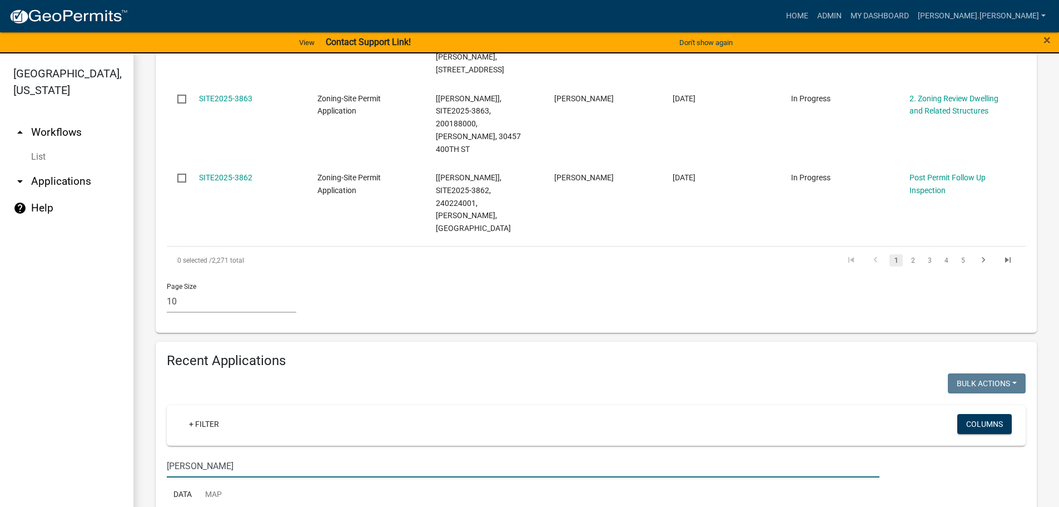
type input "coffield"
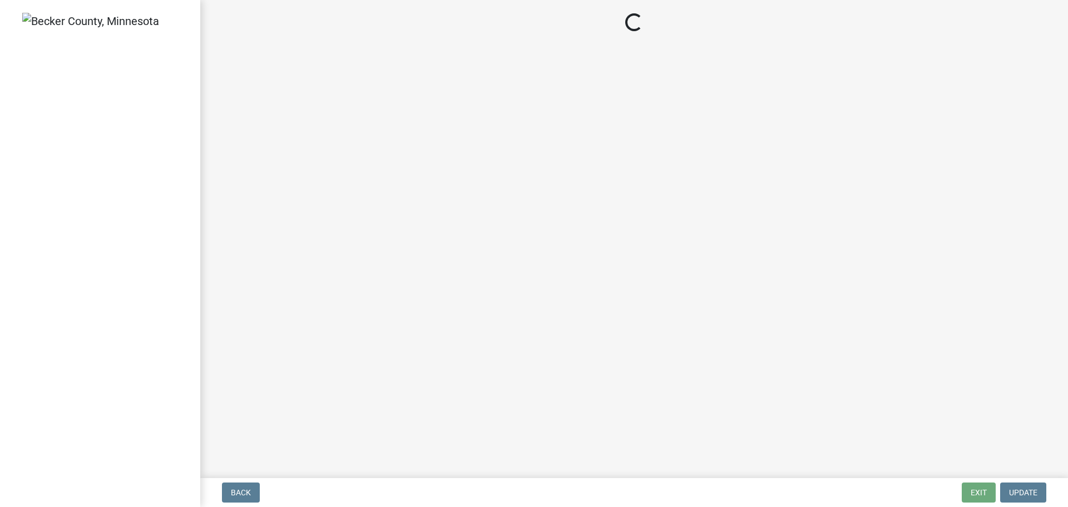
select select "2: 1"
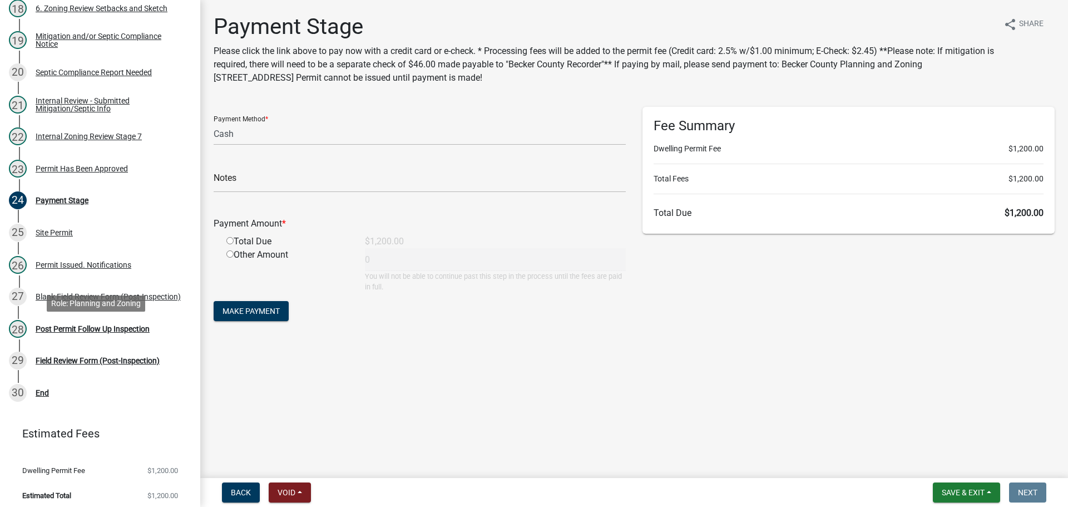
scroll to position [683, 0]
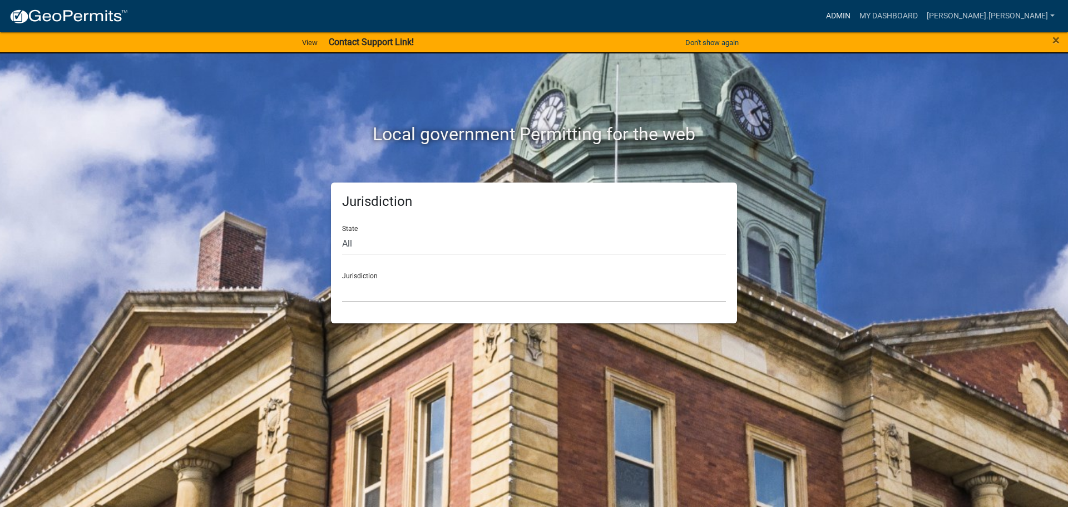
click at [855, 17] on link "Admin" at bounding box center [837, 16] width 33 height 21
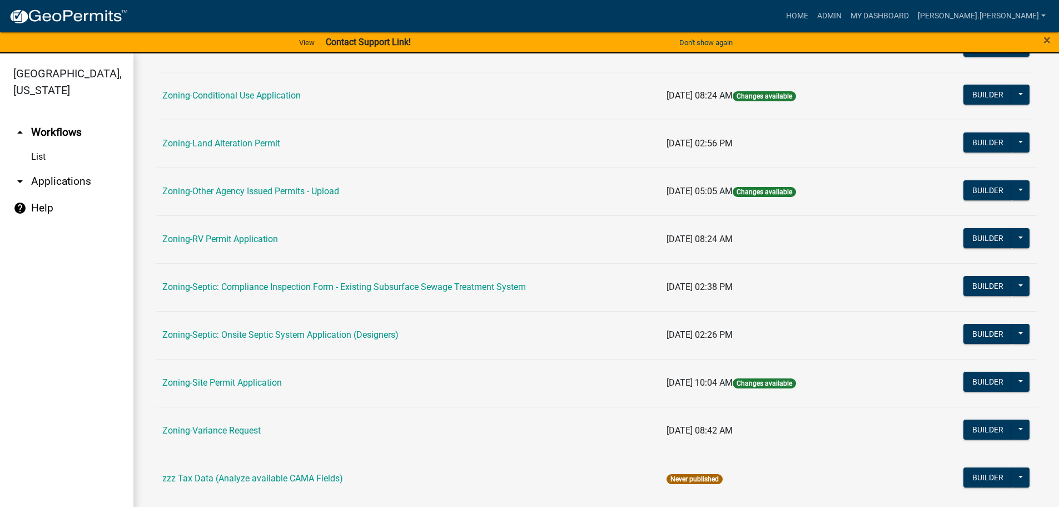
scroll to position [334, 0]
click at [246, 434] on link "Zoning-Variance Request" at bounding box center [211, 429] width 98 height 11
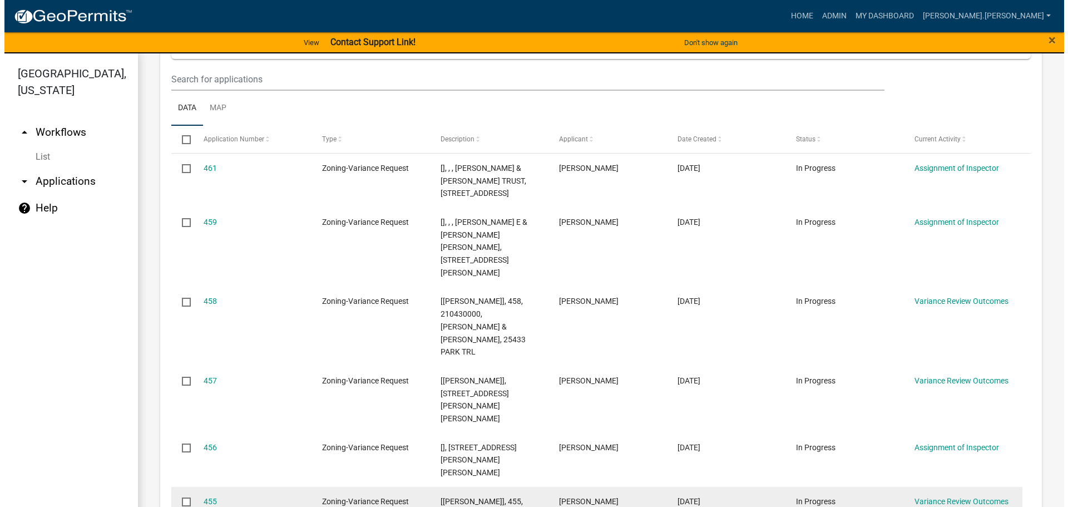
scroll to position [278, 0]
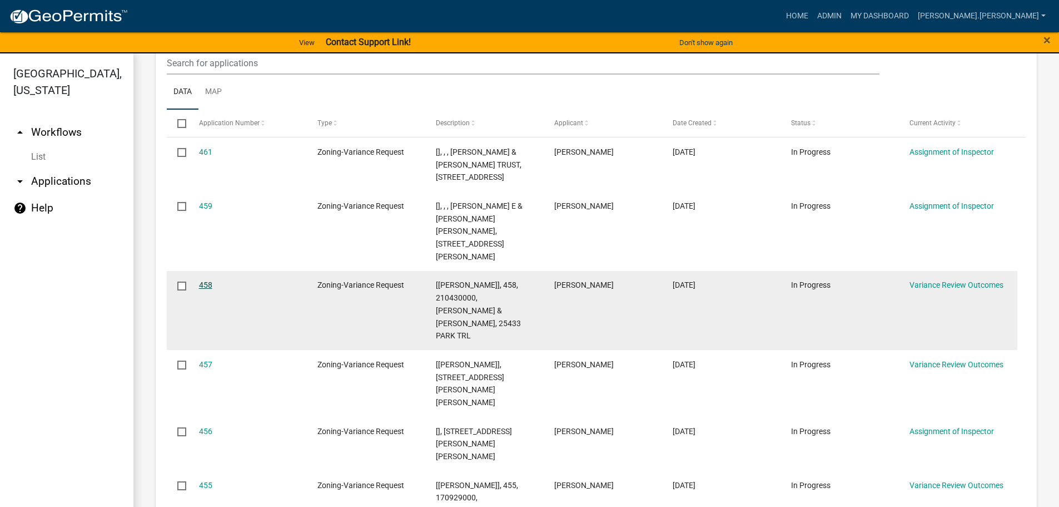
click at [207, 280] on link "458" at bounding box center [205, 284] width 13 height 9
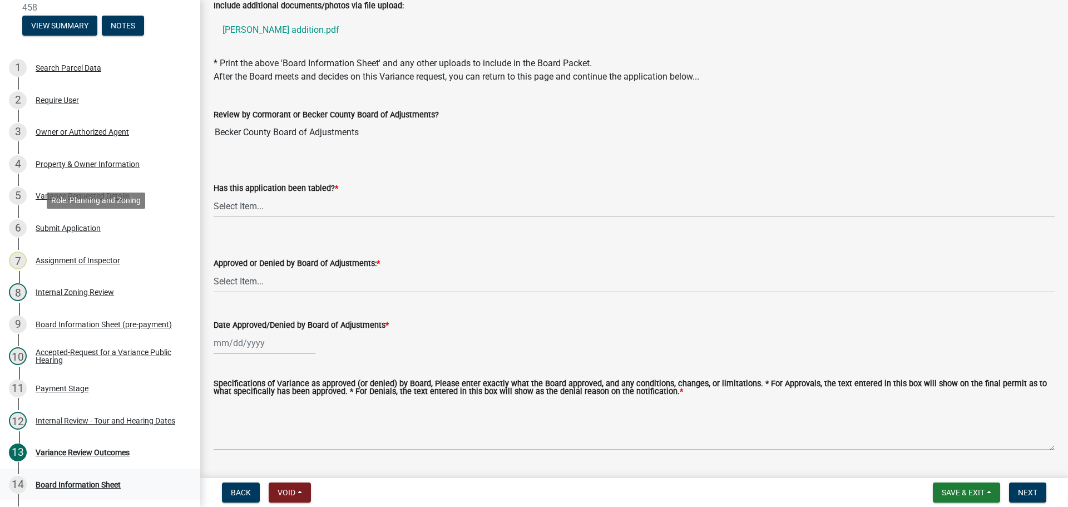
scroll to position [167, 0]
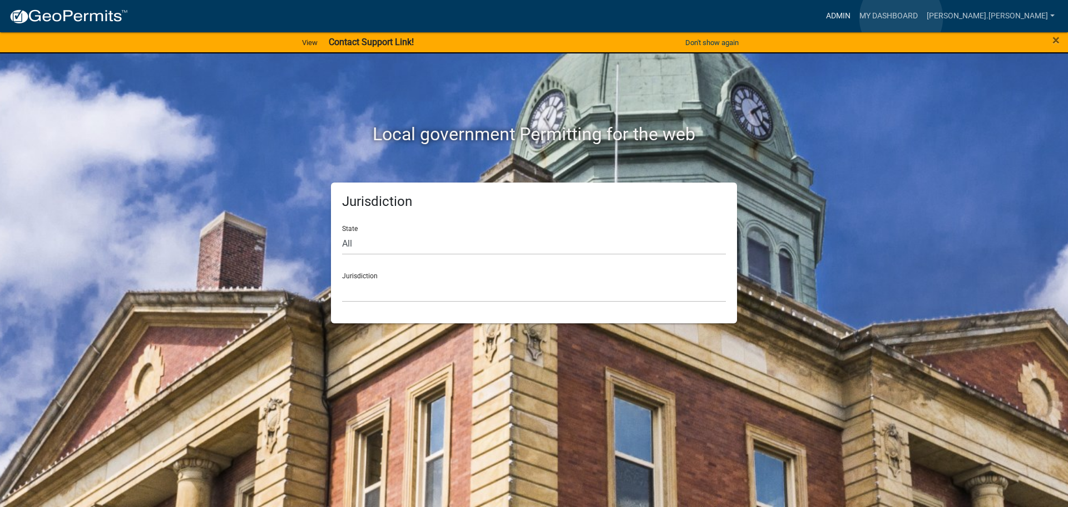
click at [855, 18] on link "Admin" at bounding box center [837, 16] width 33 height 21
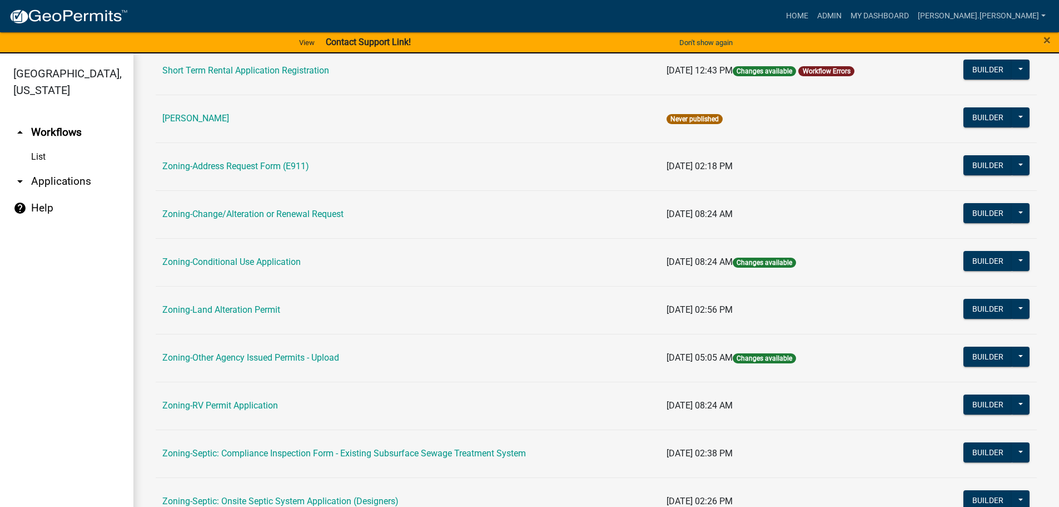
scroll to position [278, 0]
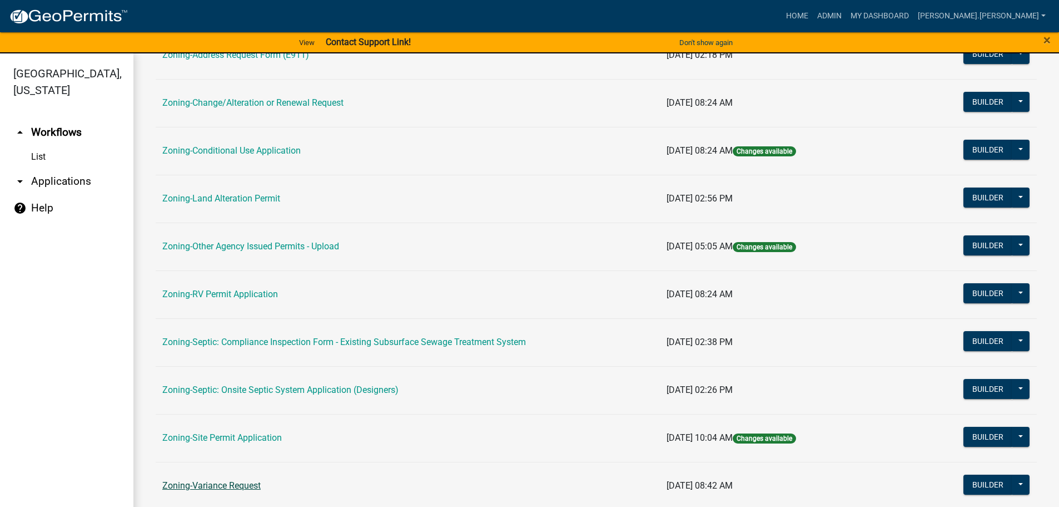
click at [222, 481] on link "Zoning-Variance Request" at bounding box center [211, 485] width 98 height 11
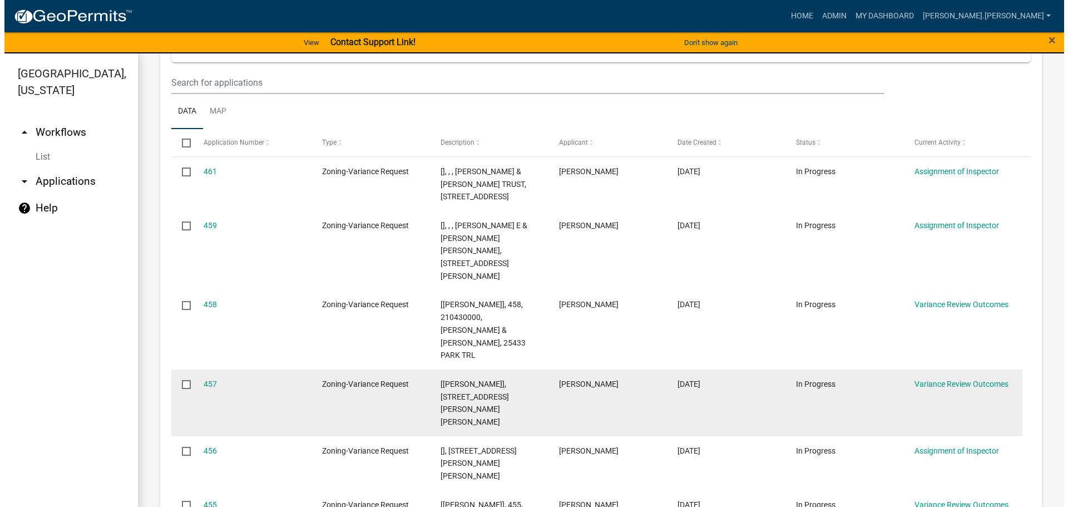
scroll to position [278, 0]
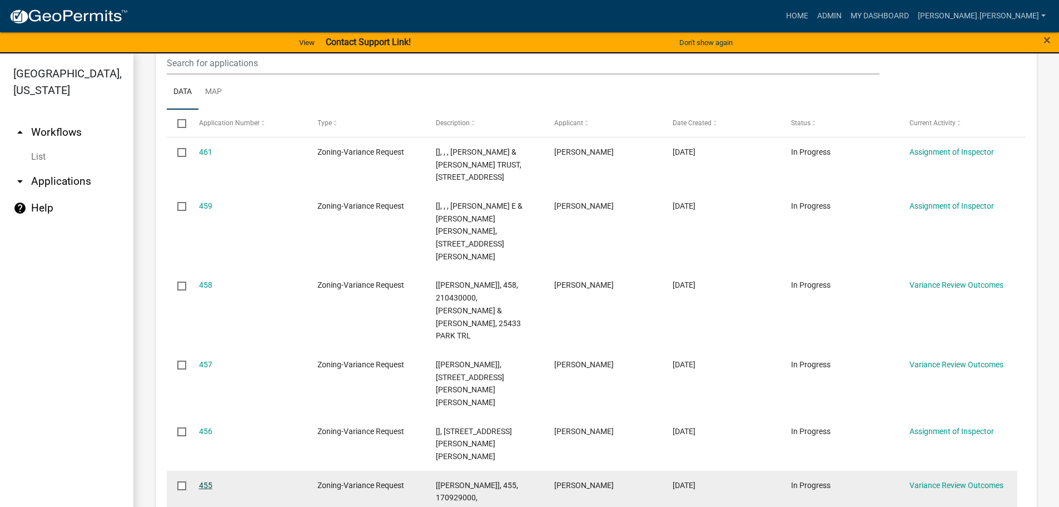
click at [201, 480] on link "455" at bounding box center [205, 484] width 13 height 9
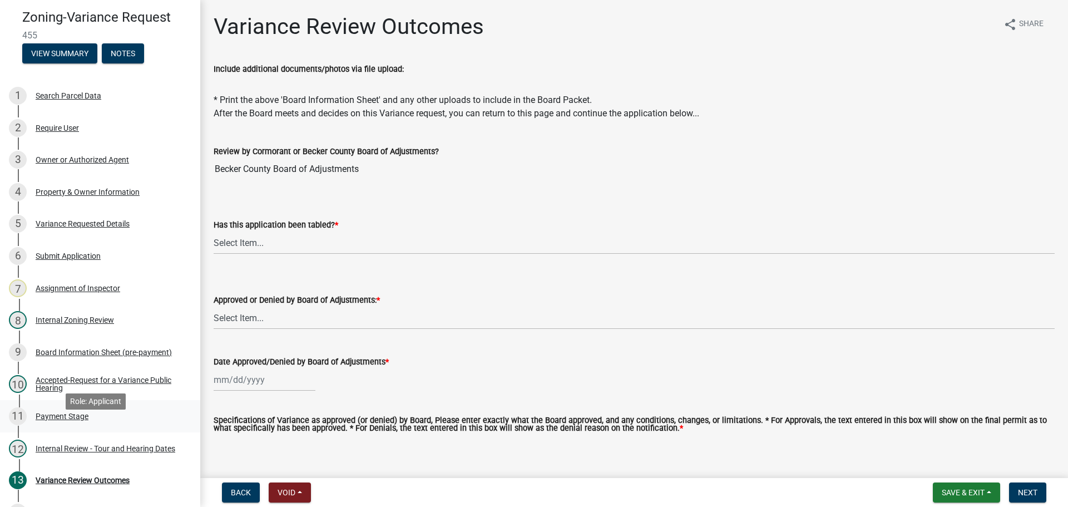
scroll to position [56, 0]
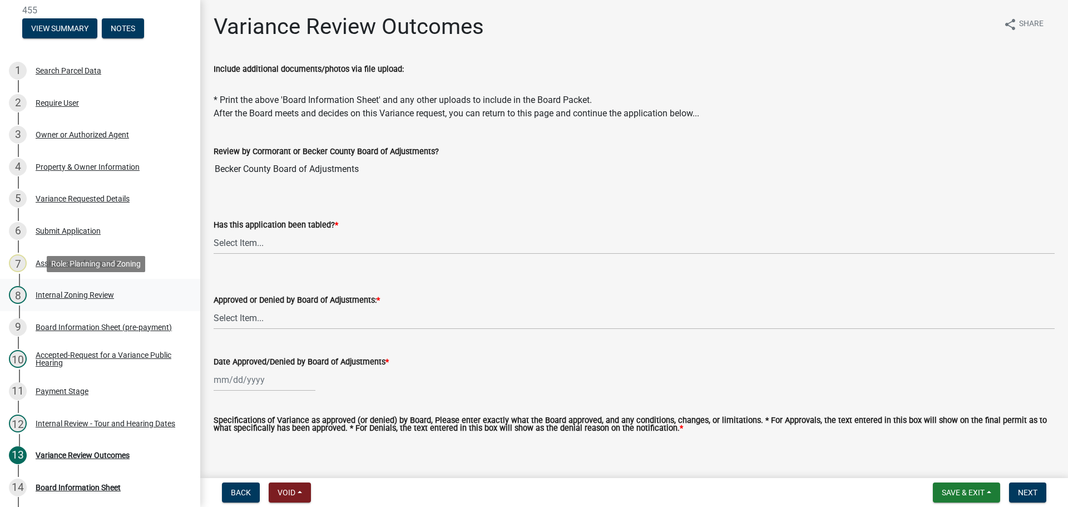
click at [49, 293] on div "Internal Zoning Review" at bounding box center [75, 295] width 78 height 8
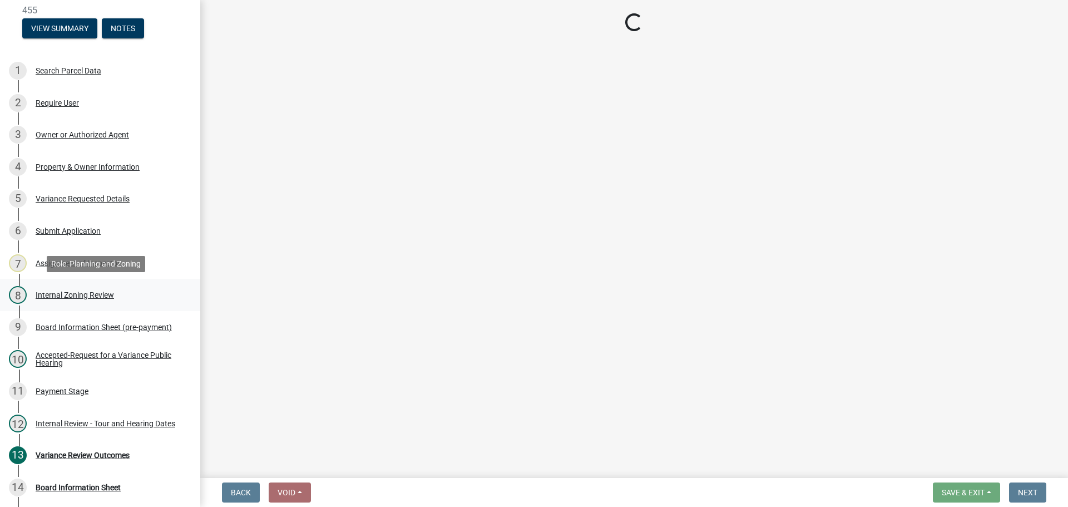
select select "b64156d9-fa44-4416-bc38-d757b052a9cf"
select select "5f5e855c-21f5-42f8-adf6-1036bf7d34a2"
select select "b8aebb6b-597c-43cf-abfc-7c5f20ed0157"
select select "72196157-b4c8-4cec-9ec1-b72dcd6934d7"
select select "2f26a2b3-76d0-4d49-8911-af712b8c1733"
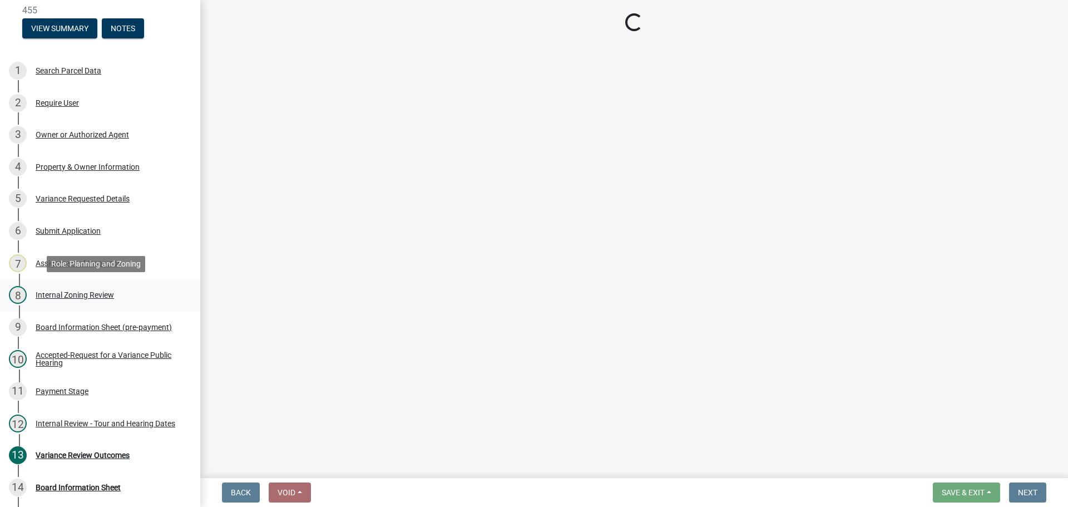
select select "dde1c2ec-1cb4-4ca2-89d6-22d65f04e2eb"
select select "0016247d-12af-40d0-8103-934796a3d230"
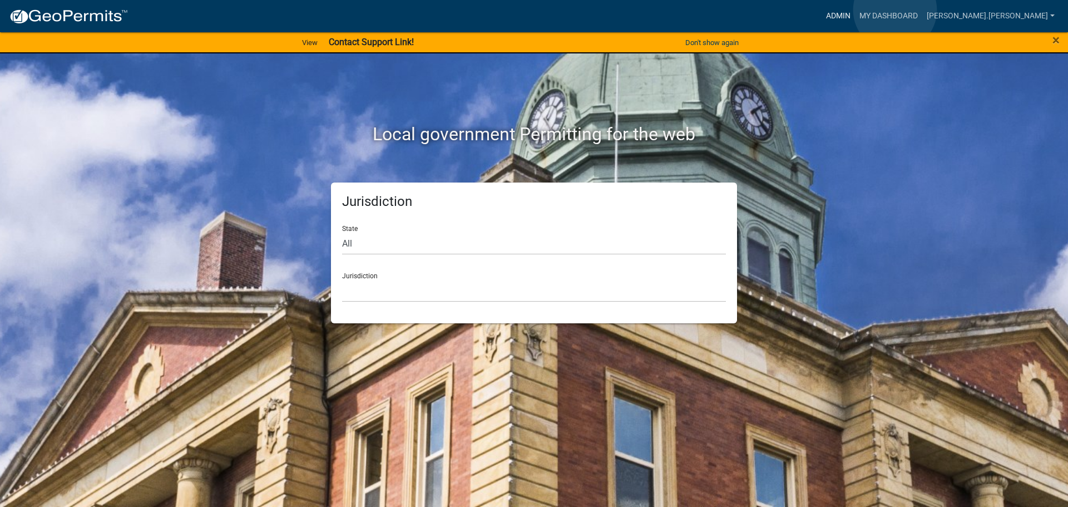
click at [855, 10] on link "Admin" at bounding box center [837, 16] width 33 height 21
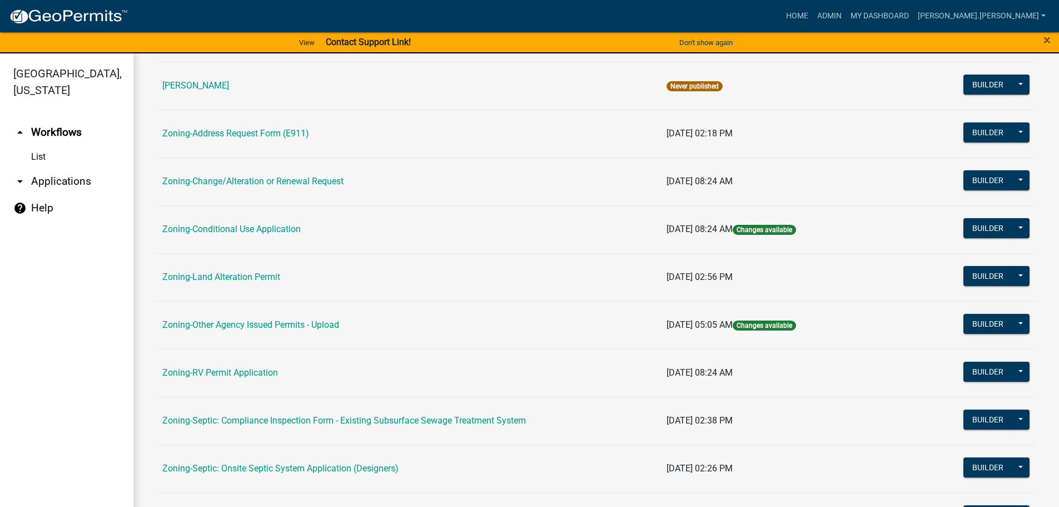
scroll to position [278, 0]
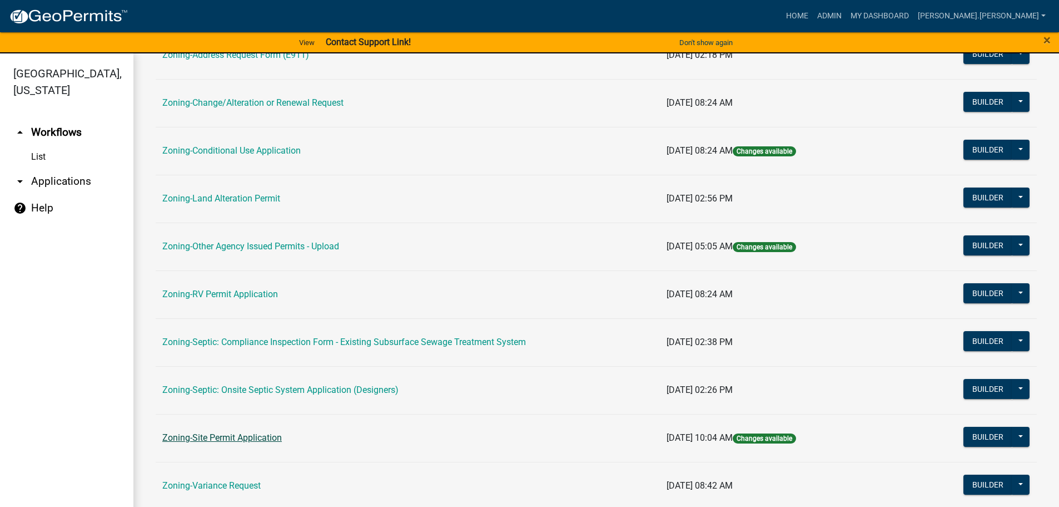
click at [233, 435] on link "Zoning-Site Permit Application" at bounding box center [222, 437] width 120 height 11
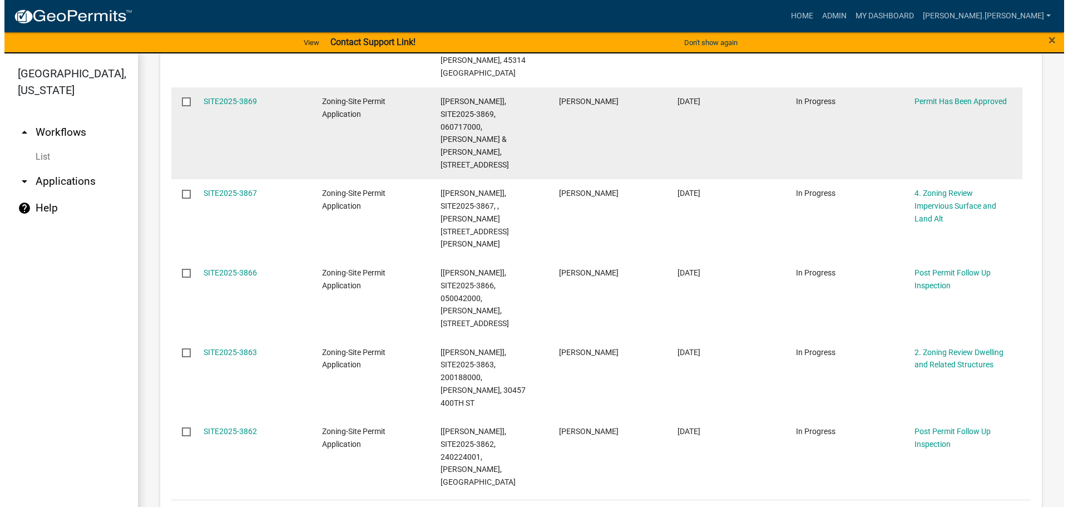
scroll to position [778, 0]
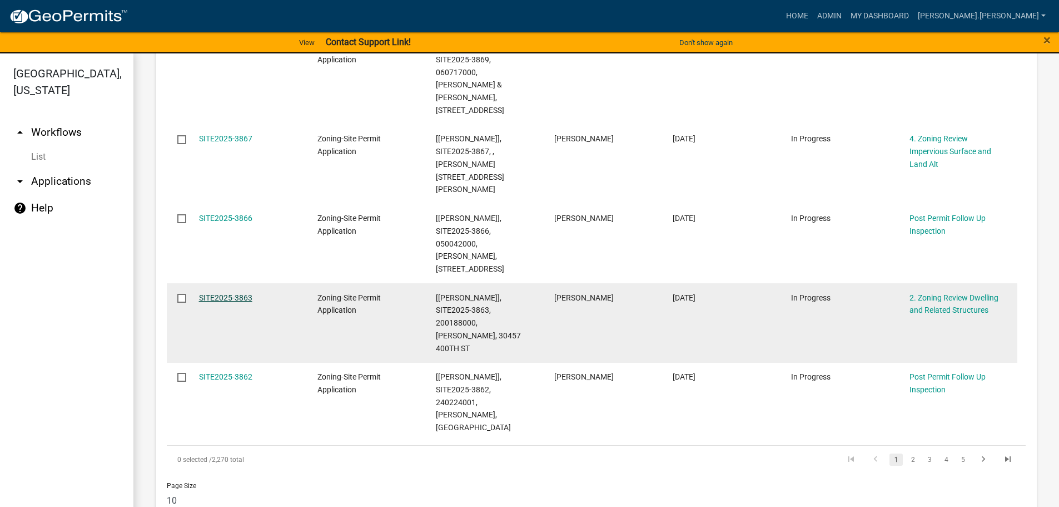
click at [240, 293] on link "SITE2025-3863" at bounding box center [225, 297] width 53 height 9
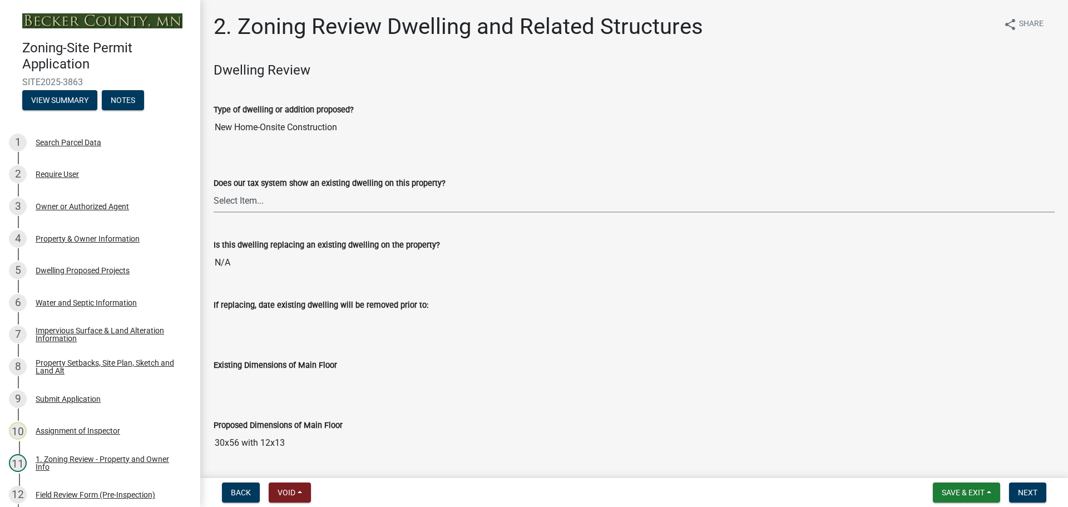
click at [320, 201] on select "Select Item... Yes No" at bounding box center [634, 201] width 841 height 23
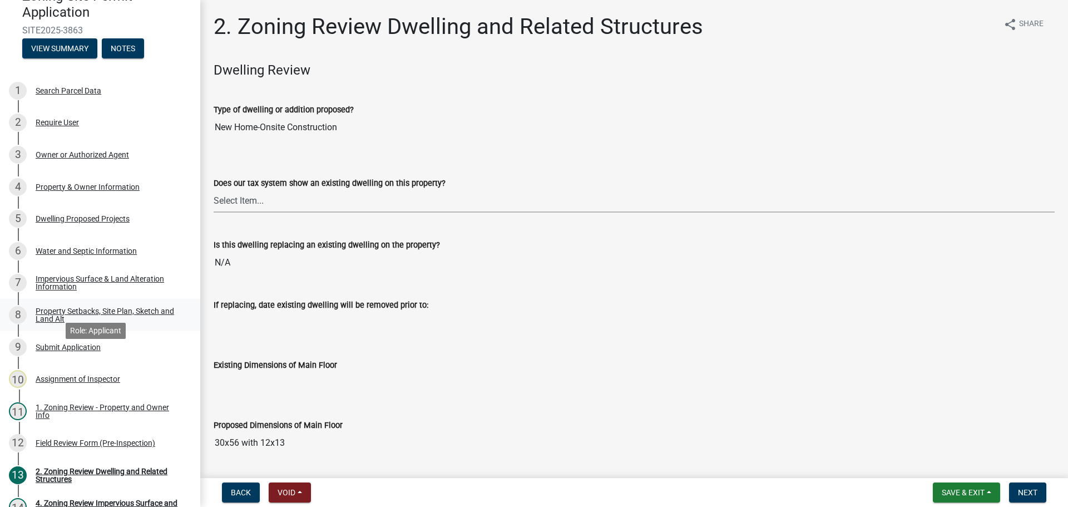
scroll to position [111, 0]
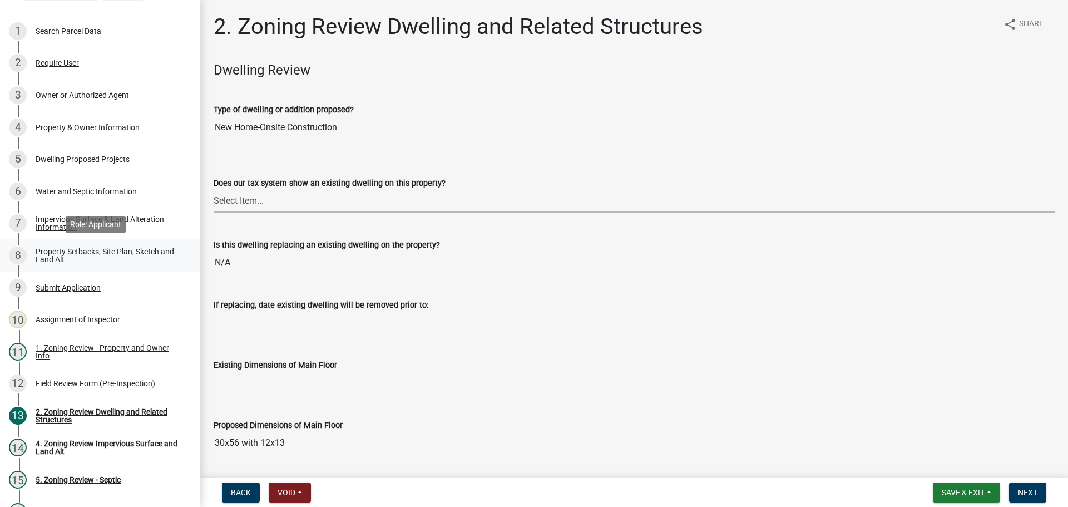
click at [109, 252] on div "Property Setbacks, Site Plan, Sketch and Land Alt" at bounding box center [109, 255] width 147 height 16
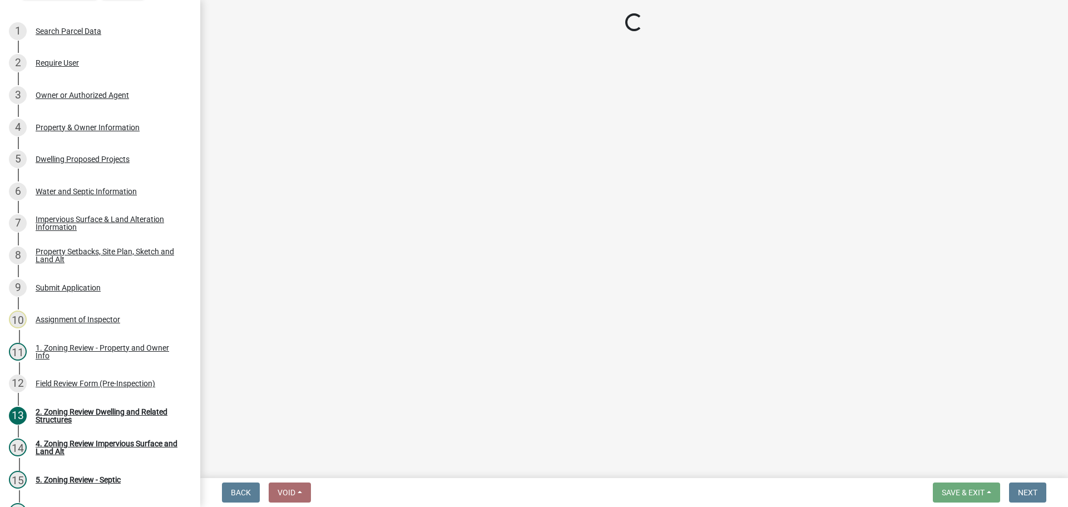
select select "7b13c63f-e699-4112-b373-98fbd28ec536"
select select "87640abb-5130-4065-bced-0c1b260ce984"
select select "fd58f24c-a096-4195-863e-b494ea1fd324"
select select "b9185151-7fec-488a-a719-f11a93338dbd"
select select "12da6293-5841-4f5c-bd92-3658833964cd"
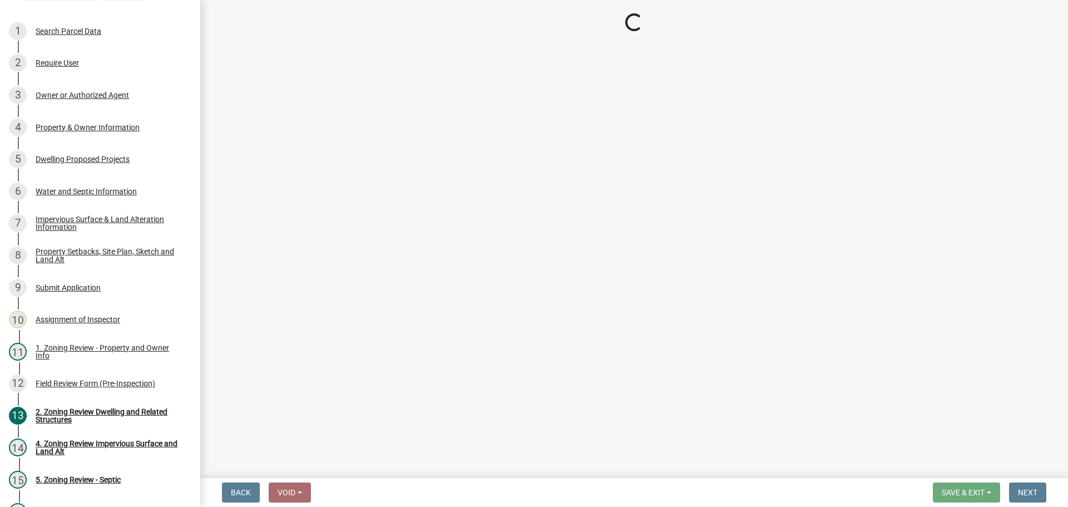
select select "27b2a8b4-abf6-463e-8c0c-7c5d2b4fe26f"
select select "5ad4ab64-b44e-481c-9000-9e5907aa74e1"
select select "e019de12-4845-45f2-ad10-5fb76eee0e55"
select select "c8b8ea71-7088-4e87-a493-7bc88cc2835b"
select select "a4ce8fad-3c47-4e2b-9375-28a8f2ee630b"
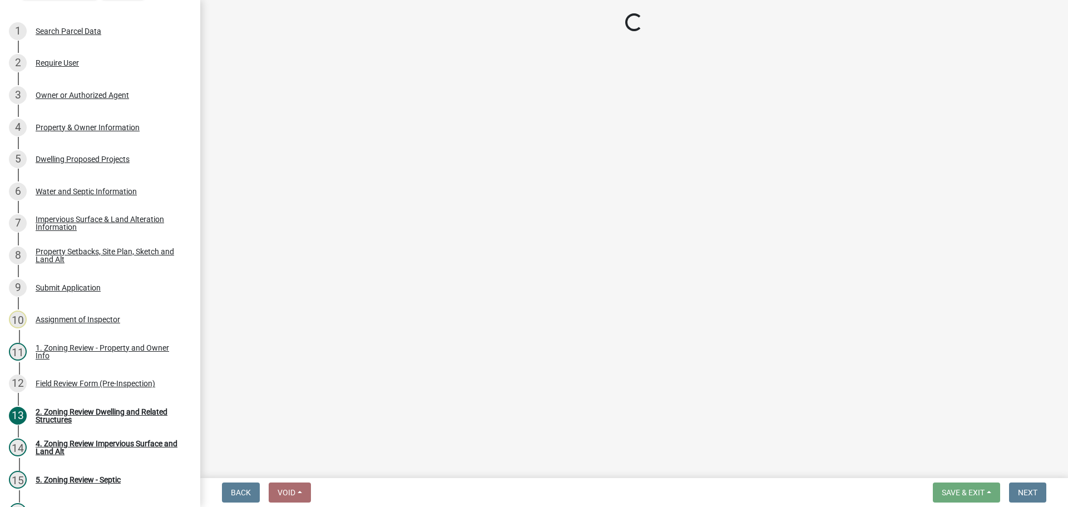
select select "4421853d-5e11-4b64-95ec-6c47066881cc"
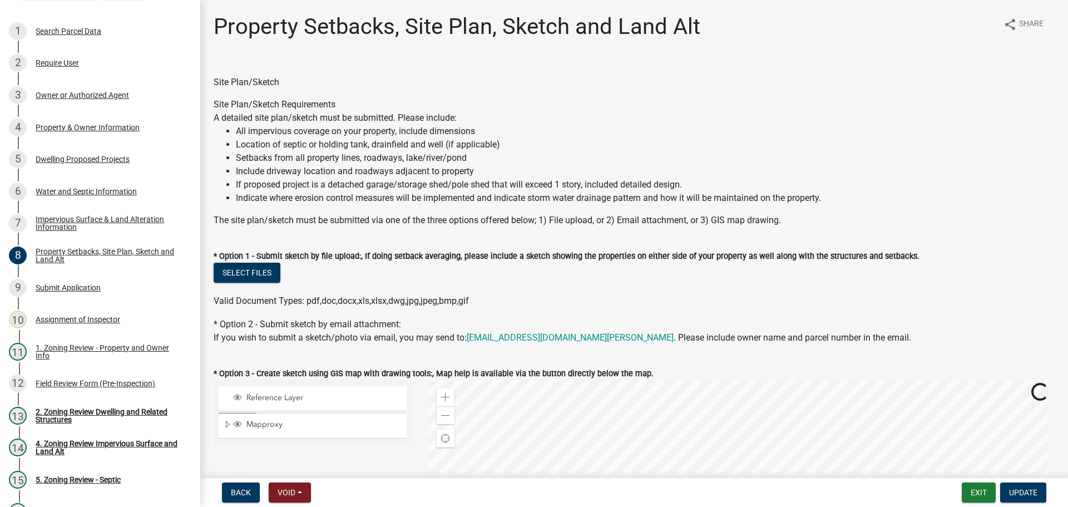
scroll to position [278, 0]
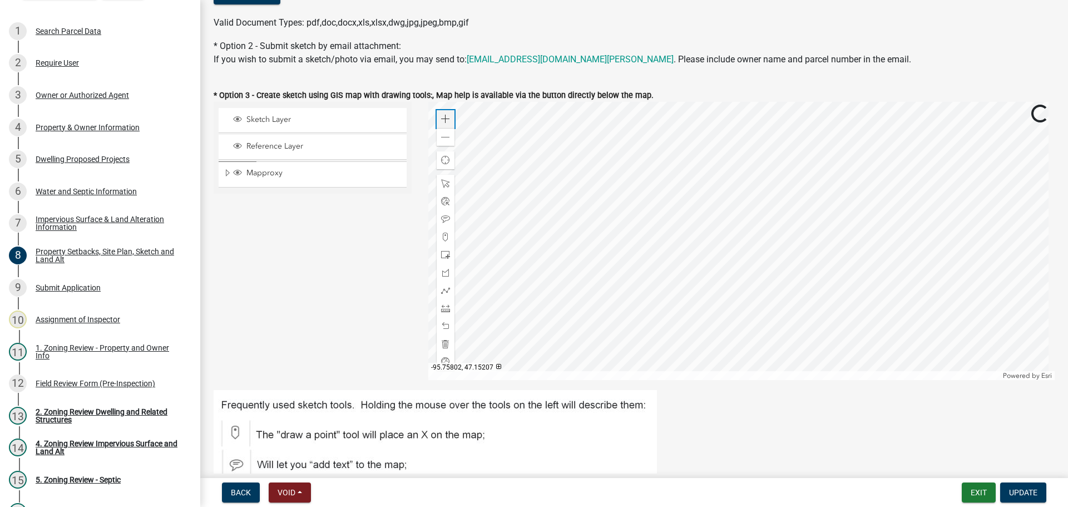
click at [441, 115] on span at bounding box center [445, 119] width 9 height 9
click at [773, 256] on div at bounding box center [741, 241] width 627 height 278
click at [729, 223] on div at bounding box center [741, 241] width 627 height 278
click at [441, 253] on span at bounding box center [445, 254] width 9 height 9
click at [657, 257] on div at bounding box center [741, 241] width 627 height 278
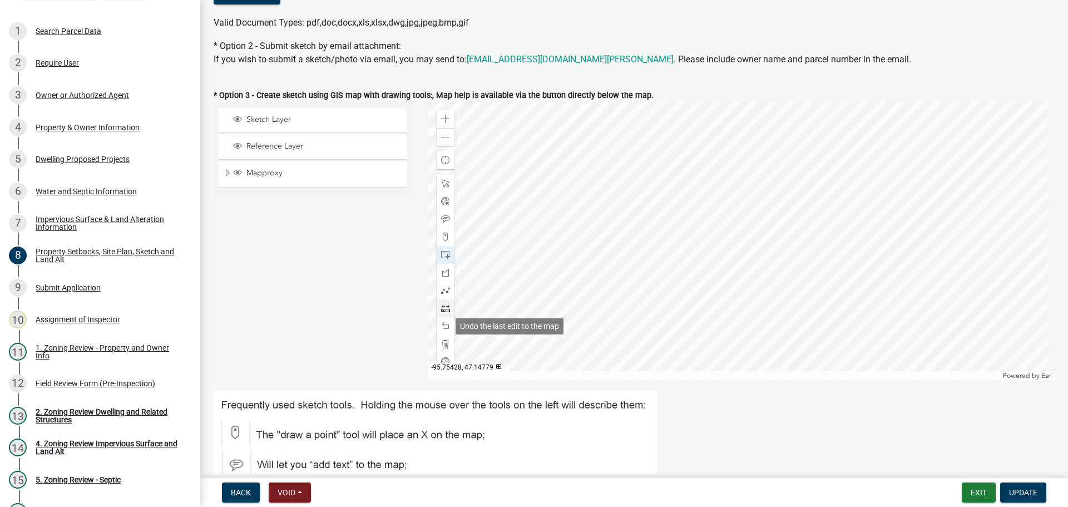
drag, startPoint x: 441, startPoint y: 325, endPoint x: 439, endPoint y: 309, distance: 16.4
click at [441, 325] on span at bounding box center [445, 325] width 9 height 9
click at [441, 305] on span at bounding box center [445, 308] width 9 height 9
click at [643, 274] on div at bounding box center [741, 241] width 627 height 278
click at [661, 254] on div at bounding box center [741, 241] width 627 height 278
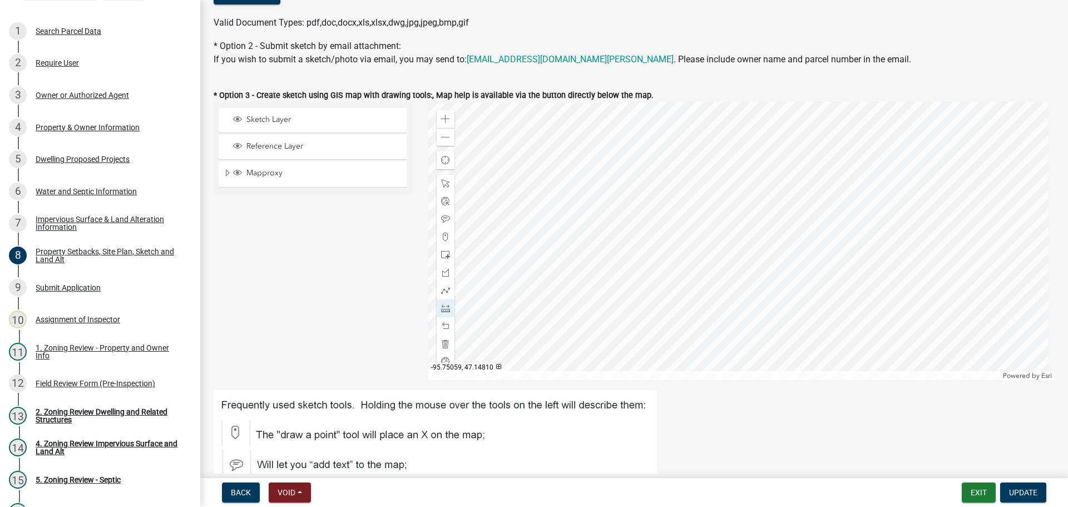
click at [661, 254] on div at bounding box center [741, 241] width 627 height 278
click at [444, 274] on span at bounding box center [445, 272] width 9 height 9
click at [659, 247] on div at bounding box center [741, 241] width 627 height 278
click at [658, 249] on div at bounding box center [741, 241] width 627 height 278
click at [668, 259] on div at bounding box center [741, 241] width 627 height 278
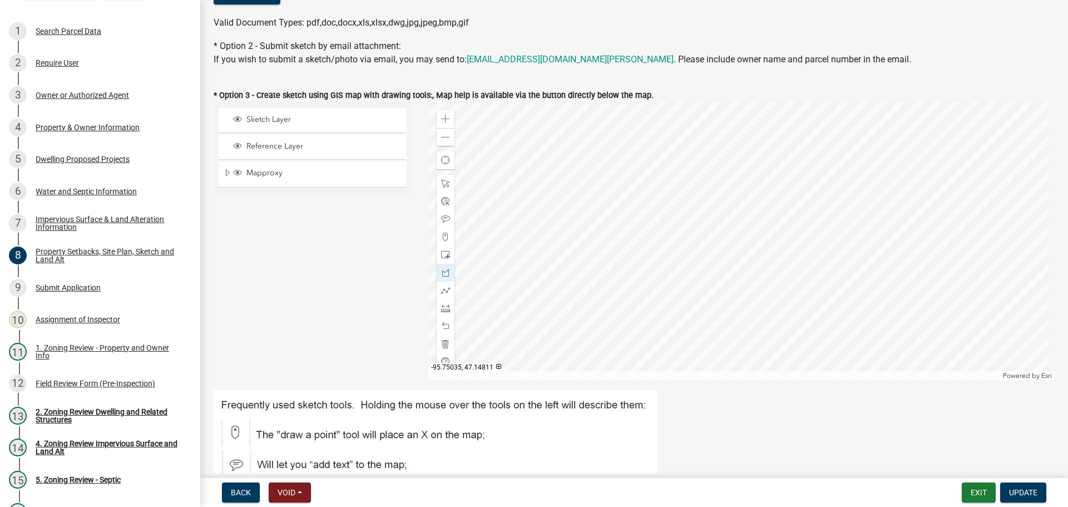
click at [674, 252] on div at bounding box center [741, 241] width 627 height 278
click at [663, 244] on div at bounding box center [741, 241] width 627 height 278
click at [445, 138] on span at bounding box center [445, 137] width 9 height 9
click at [449, 306] on div at bounding box center [445, 308] width 18 height 18
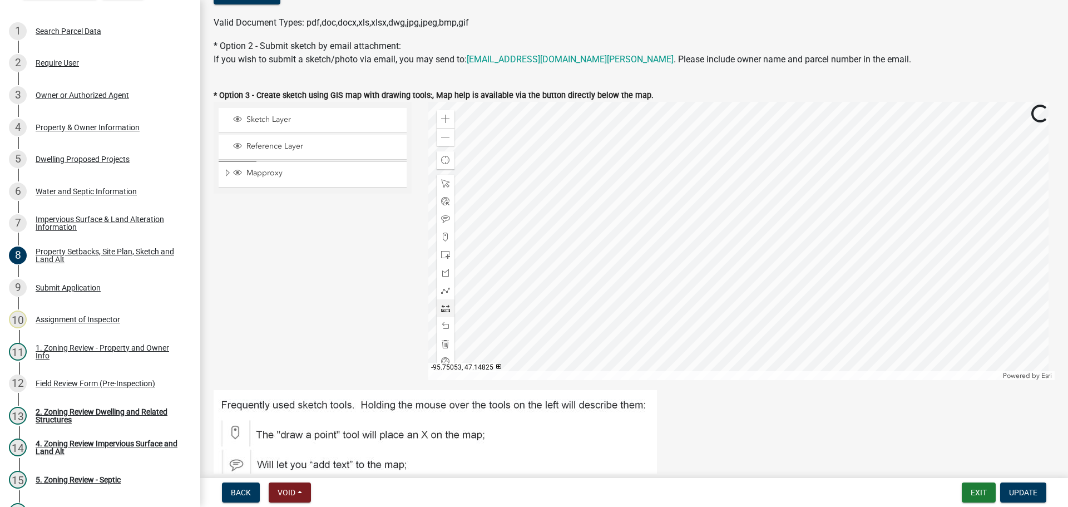
click at [700, 241] on div at bounding box center [741, 241] width 627 height 278
click at [642, 244] on div at bounding box center [741, 241] width 627 height 278
click at [701, 244] on div at bounding box center [741, 241] width 627 height 278
click at [644, 144] on div at bounding box center [741, 241] width 627 height 278
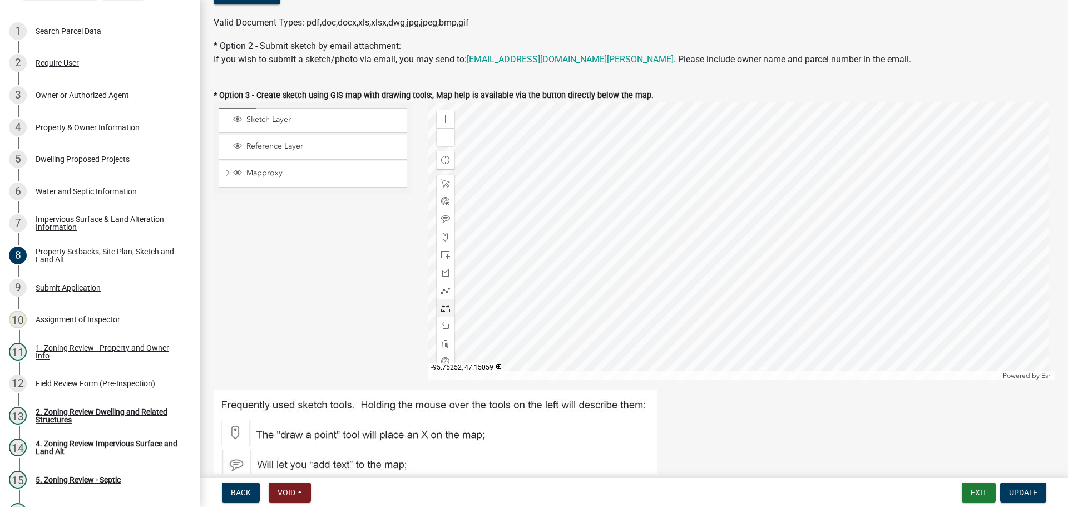
click at [644, 144] on div at bounding box center [741, 241] width 627 height 278
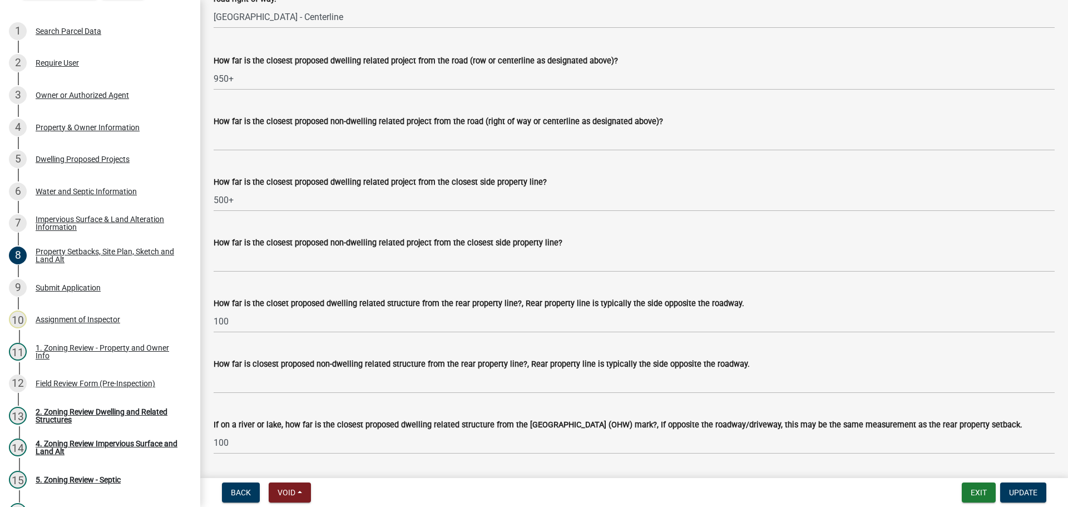
scroll to position [2168, 0]
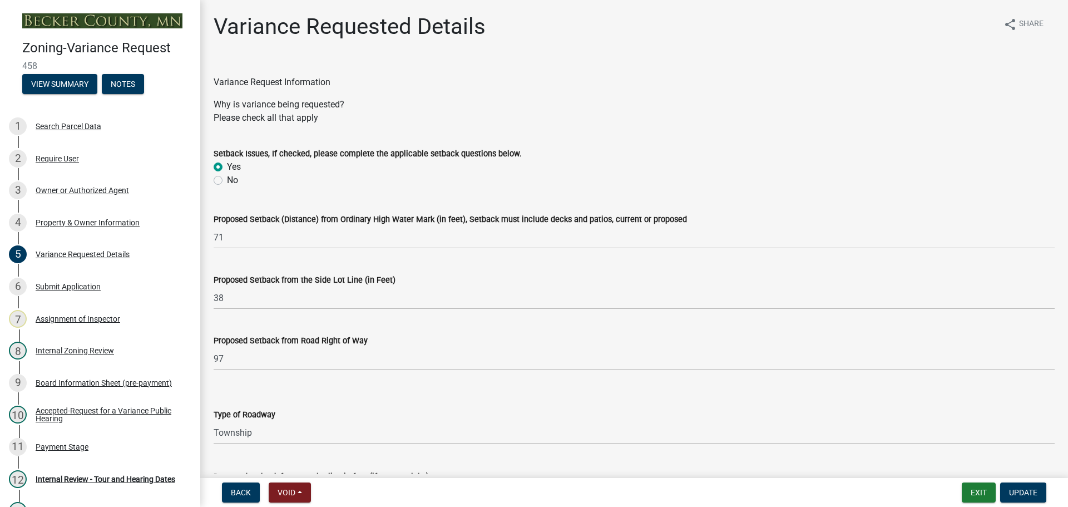
select select "edc6b78d-c029-41a6-a436-e6f76b5f0855"
select select "15bf2cec-1ca8-47a3-85db-999609351cbd"
select select "7b4e921e-23d5-43ad-813a-b7a6ebdae9a4"
select select "bb2b5e43-03c1-4874-9abf-a65f400af928"
select select "8ea3e6c3-8fed-4904-aa20-2f643744aa0c"
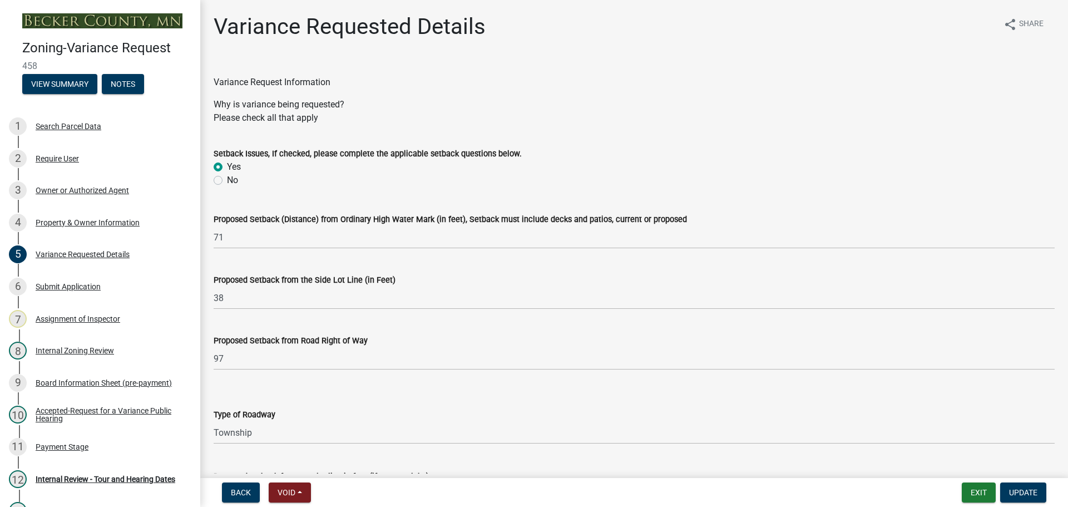
select select "860afd09-da87-482b-bca4-413f5cf53582"
select select "ee8740c3-f4d5-48cf-ad42-c8f7342b480c"
select select "1aa51e34-4f0a-4095-a3f3-287665056048"
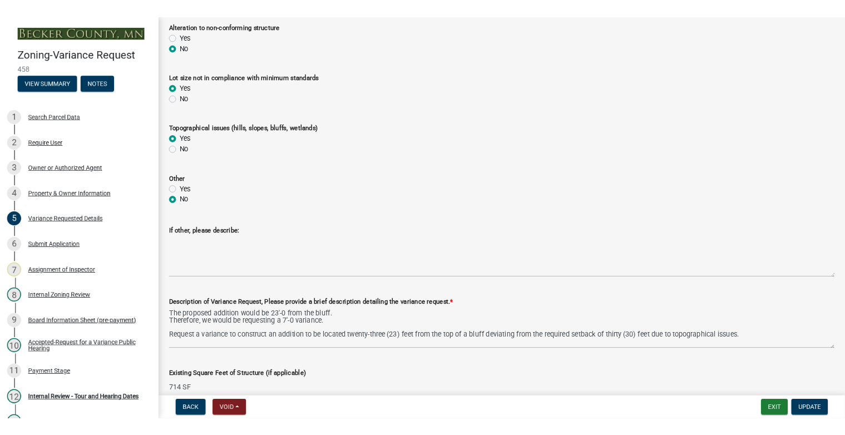
scroll to position [527, 0]
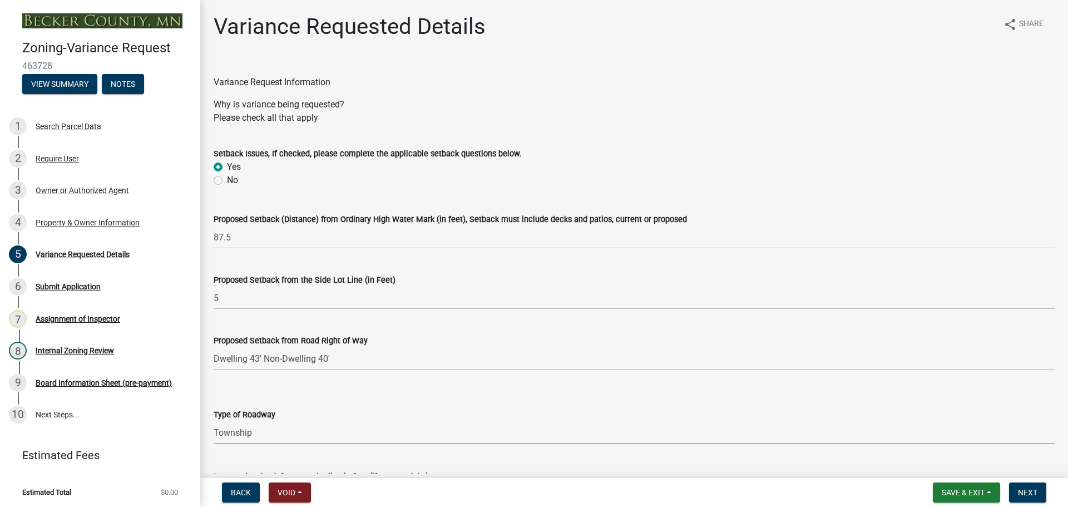
select select "edc6b78d-c029-41a6-a436-e6f76b5f0855"
select select "a5c6235c-6fe0-43e3-9b64-f3566618e99d"
select select "a60f612c-e64d-4767-92b2-cb2f842b6e0b"
select select "bb2b5e43-03c1-4874-9abf-a65f400af928"
select select "8ea3e6c3-8fed-4904-aa20-2f643744aa0c"
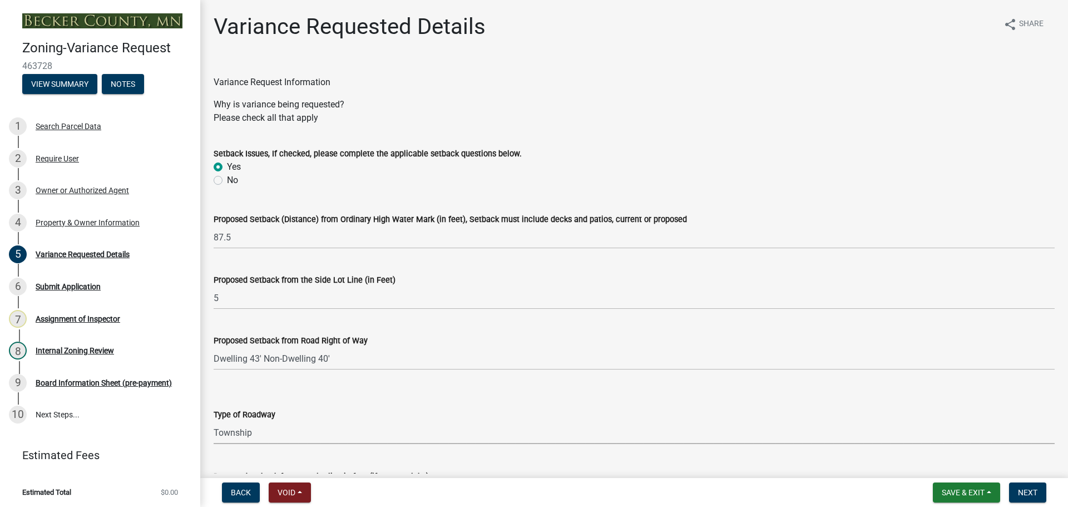
select select "860afd09-da87-482b-bca4-413f5cf53582"
select select "ee8740c3-f4d5-48cf-ad42-c8f7342b480c"
select select "1aa51e34-4f0a-4095-a3f3-287665056048"
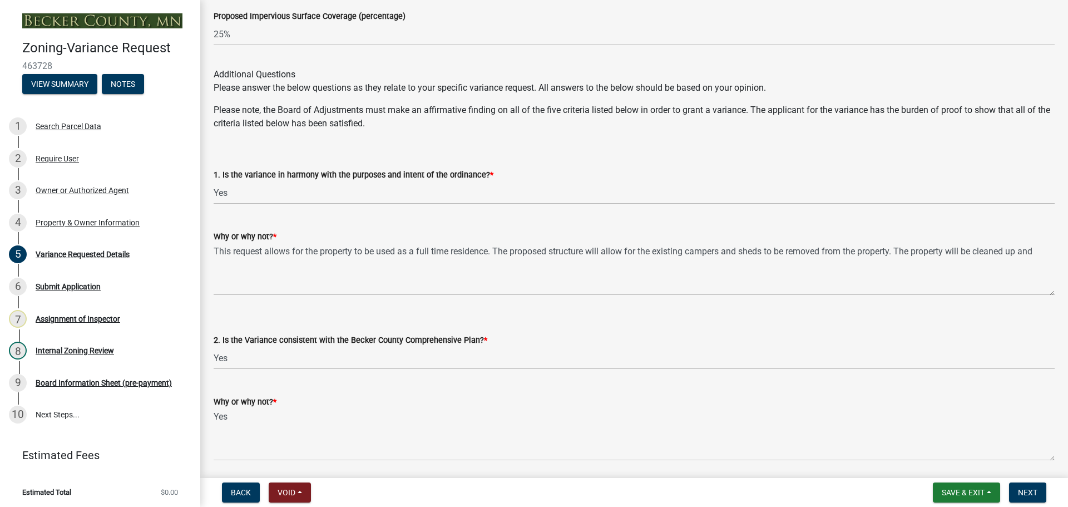
scroll to position [1543, 0]
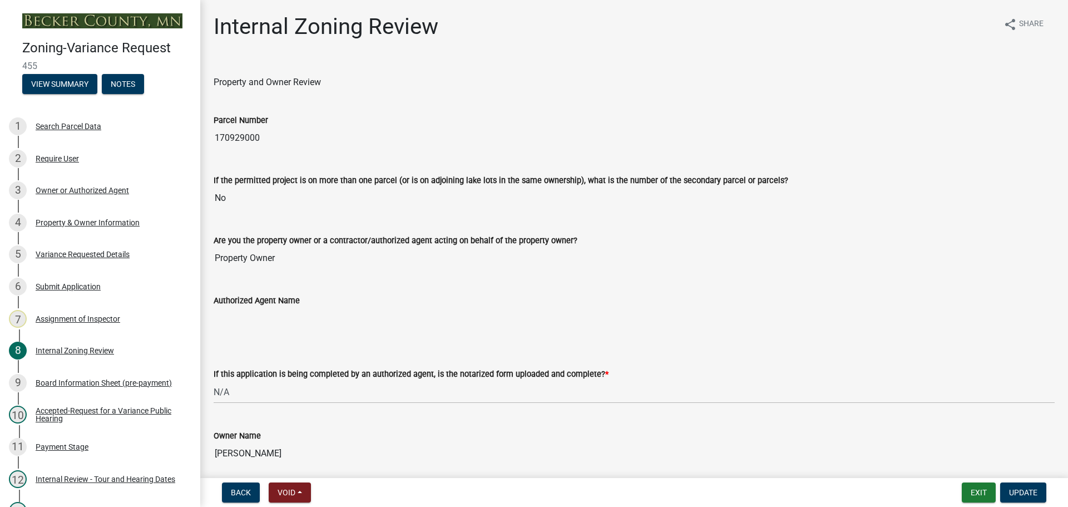
select select "b64156d9-fa44-4416-bc38-d757b052a9cf"
select select "5f5e855c-21f5-42f8-adf6-1036bf7d34a2"
select select "b8aebb6b-597c-43cf-abfc-7c5f20ed0157"
select select "72196157-b4c8-4cec-9ec1-b72dcd6934d7"
select select "2f26a2b3-76d0-4d49-8911-af712b8c1733"
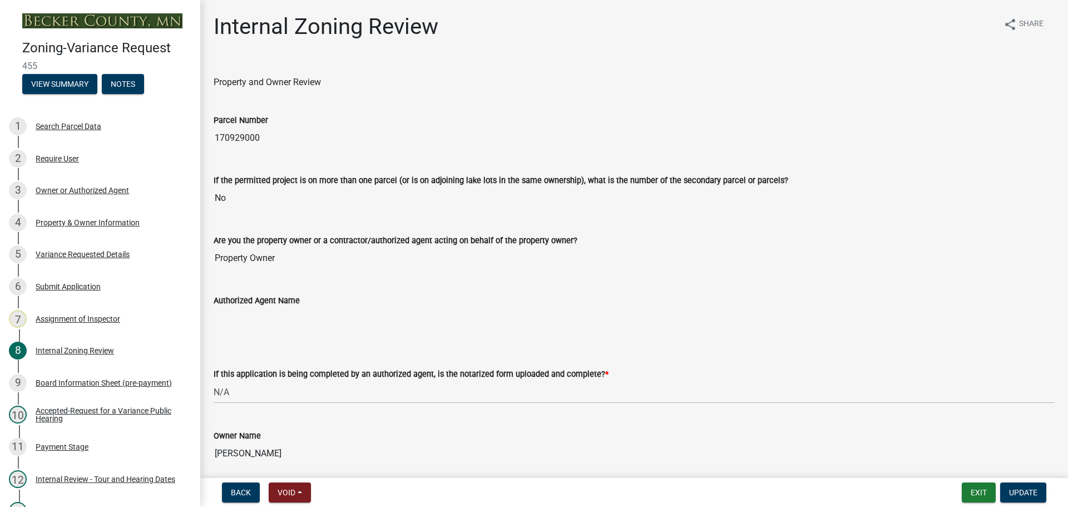
select select "dde1c2ec-1cb4-4ca2-89d6-22d65f04e2eb"
select select "0016247d-12af-40d0-8103-934796a3d230"
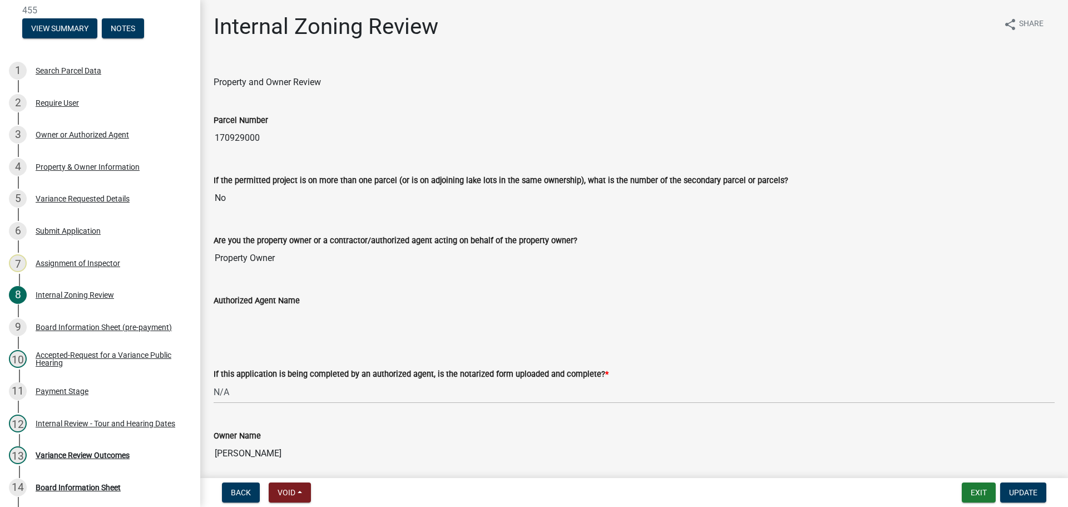
click at [724, 47] on div "Internal Zoning Review share Share" at bounding box center [634, 31] width 841 height 36
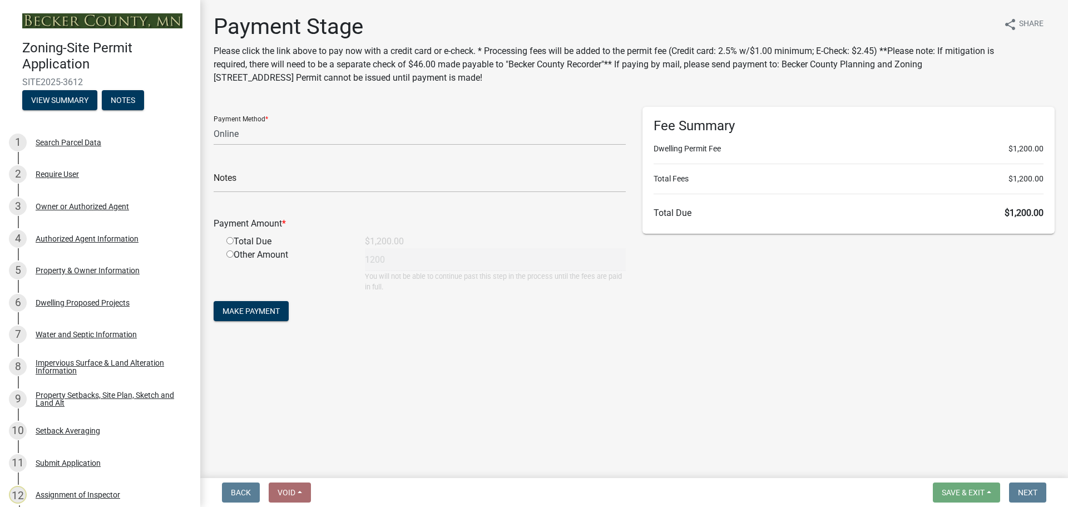
select select "3: 3"
